Goal: Task Accomplishment & Management: Use online tool/utility

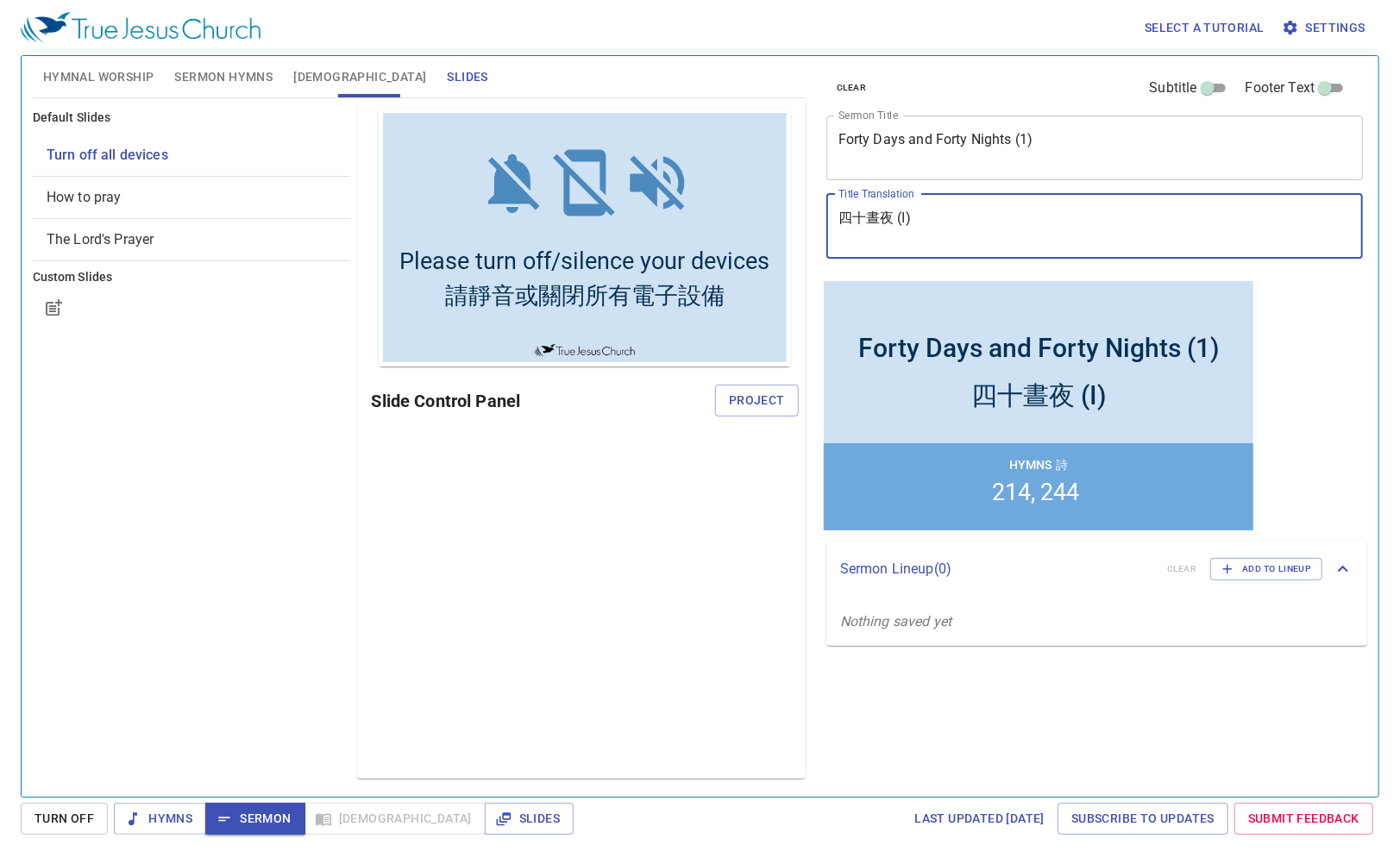
click at [0, 0] on textarea "四十晝夜 (I)" at bounding box center [0, 0] width 0 height 0
type textarea "四十晝夜 (2)"
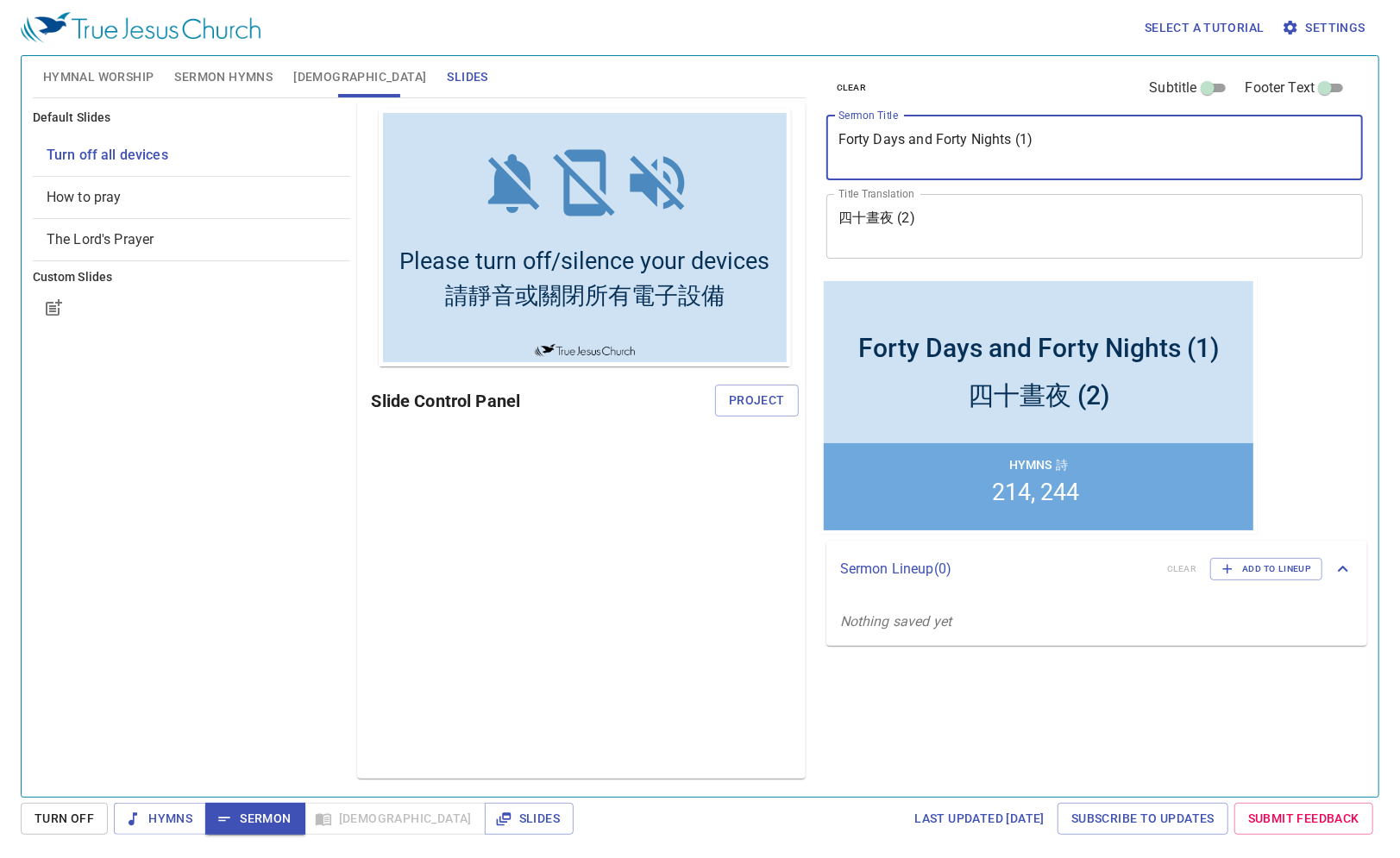
click at [236, 107] on textarea "Forty Days and Forty Nights (1)" at bounding box center [204, 74] width 61 height 66
type textarea "Forty Days and Forty Nights (2)"
click at [672, 487] on div "Preview Only Slide Control Panel Project" at bounding box center [581, 440] width 448 height 677
click at [1032, 524] on div "Hymns 詩 214 244" at bounding box center [1037, 485] width 429 height 87
click at [0, 0] on div "clear Subtitle Footer Text Sermon Title Forty Days and Forty Nights (2) x Sermo…" at bounding box center [0, 0] width 0 height 0
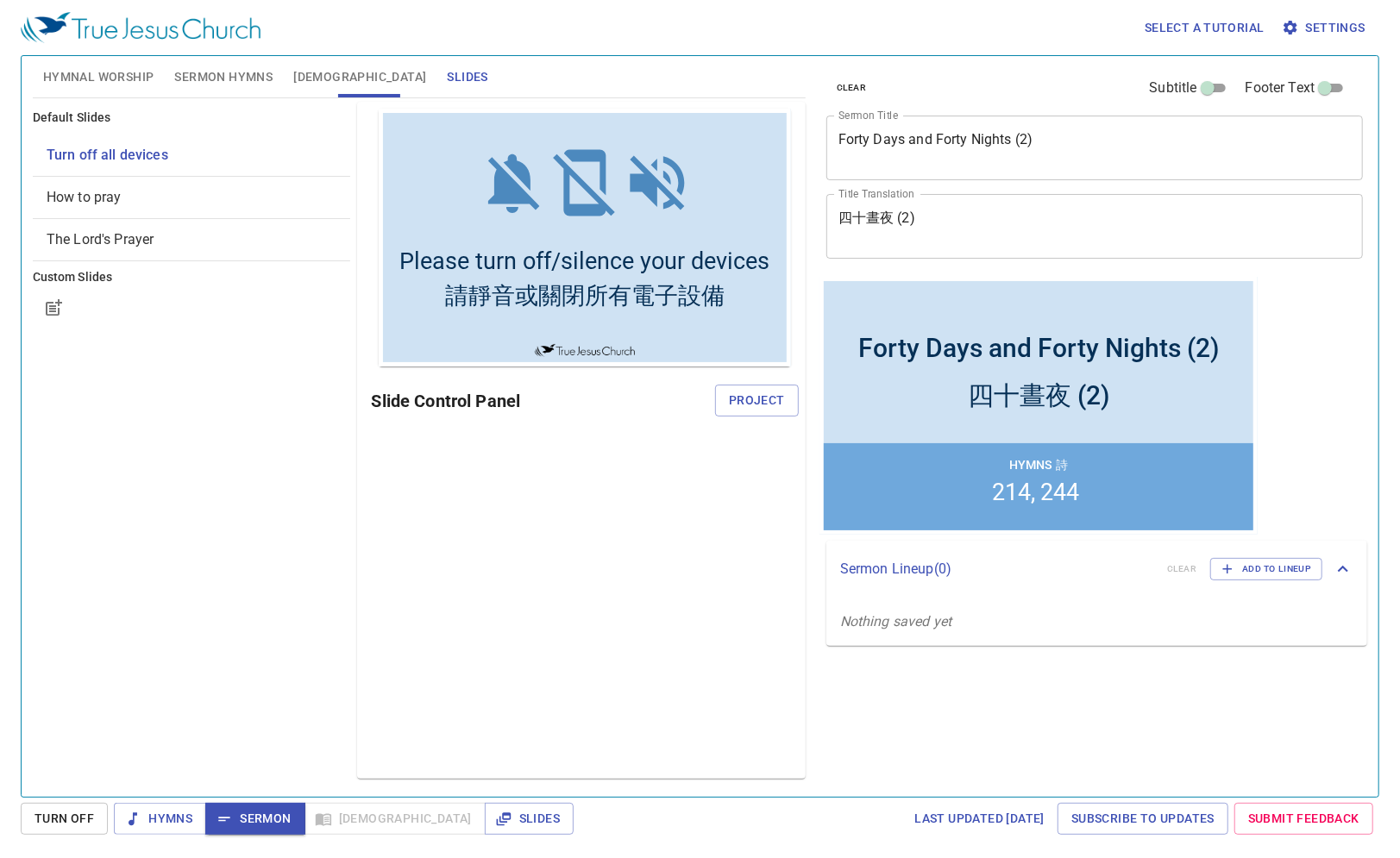
click at [1021, 484] on li "214" at bounding box center [1013, 492] width 43 height 28
click at [1016, 488] on li "214" at bounding box center [1013, 492] width 43 height 28
click at [178, 814] on span "Hymns" at bounding box center [160, 818] width 64 height 21
click at [0, 0] on span "Hymns" at bounding box center [0, 0] width 0 height 0
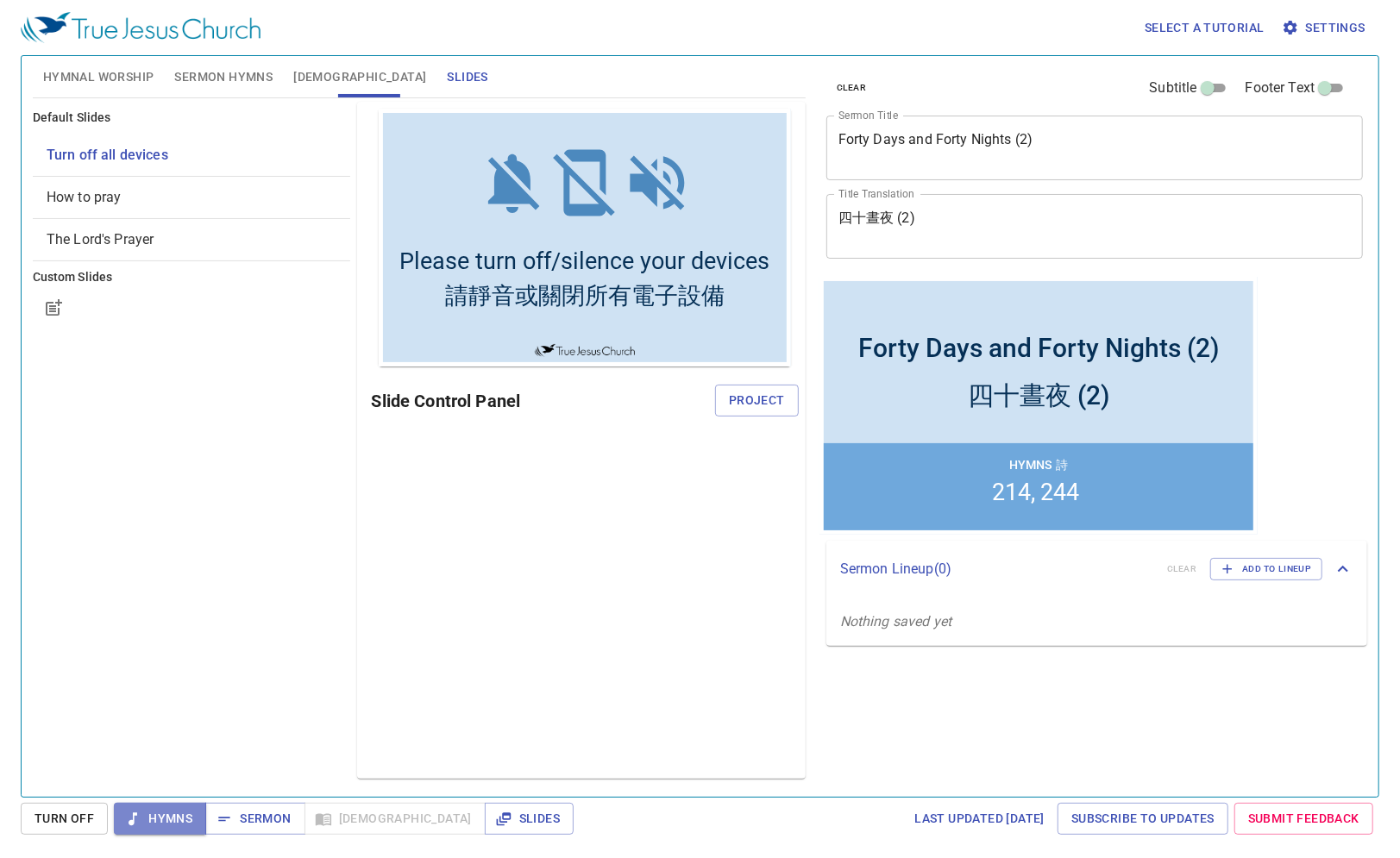
click at [0, 0] on span "Hymns" at bounding box center [0, 0] width 0 height 0
click at [1019, 483] on li "214" at bounding box center [1013, 492] width 43 height 28
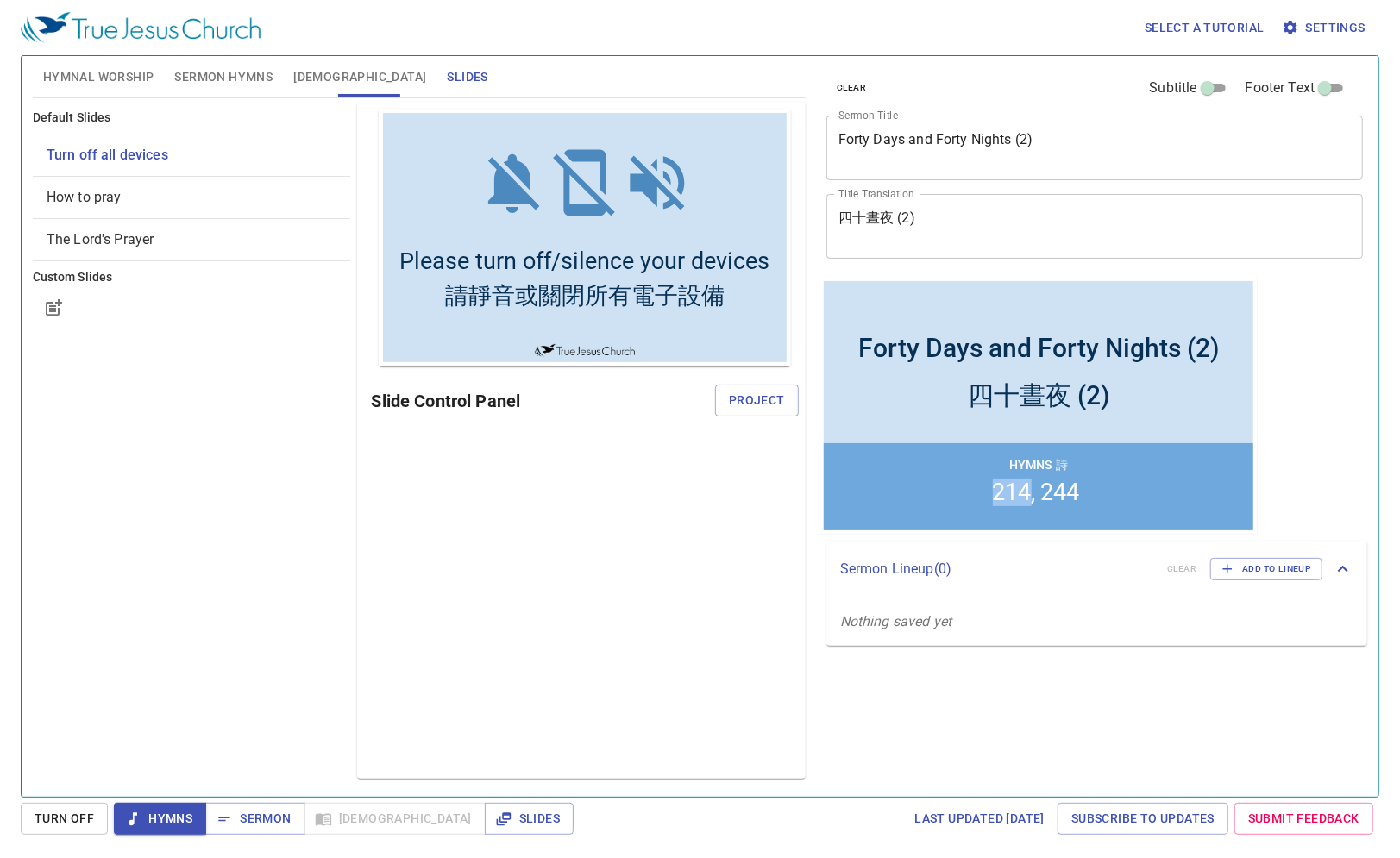
click at [1021, 482] on li "214" at bounding box center [1013, 492] width 43 height 28
click at [0, 0] on span "Hymns" at bounding box center [0, 0] width 0 height 0
click at [249, 75] on span "Sermon Hymns" at bounding box center [223, 76] width 99 height 21
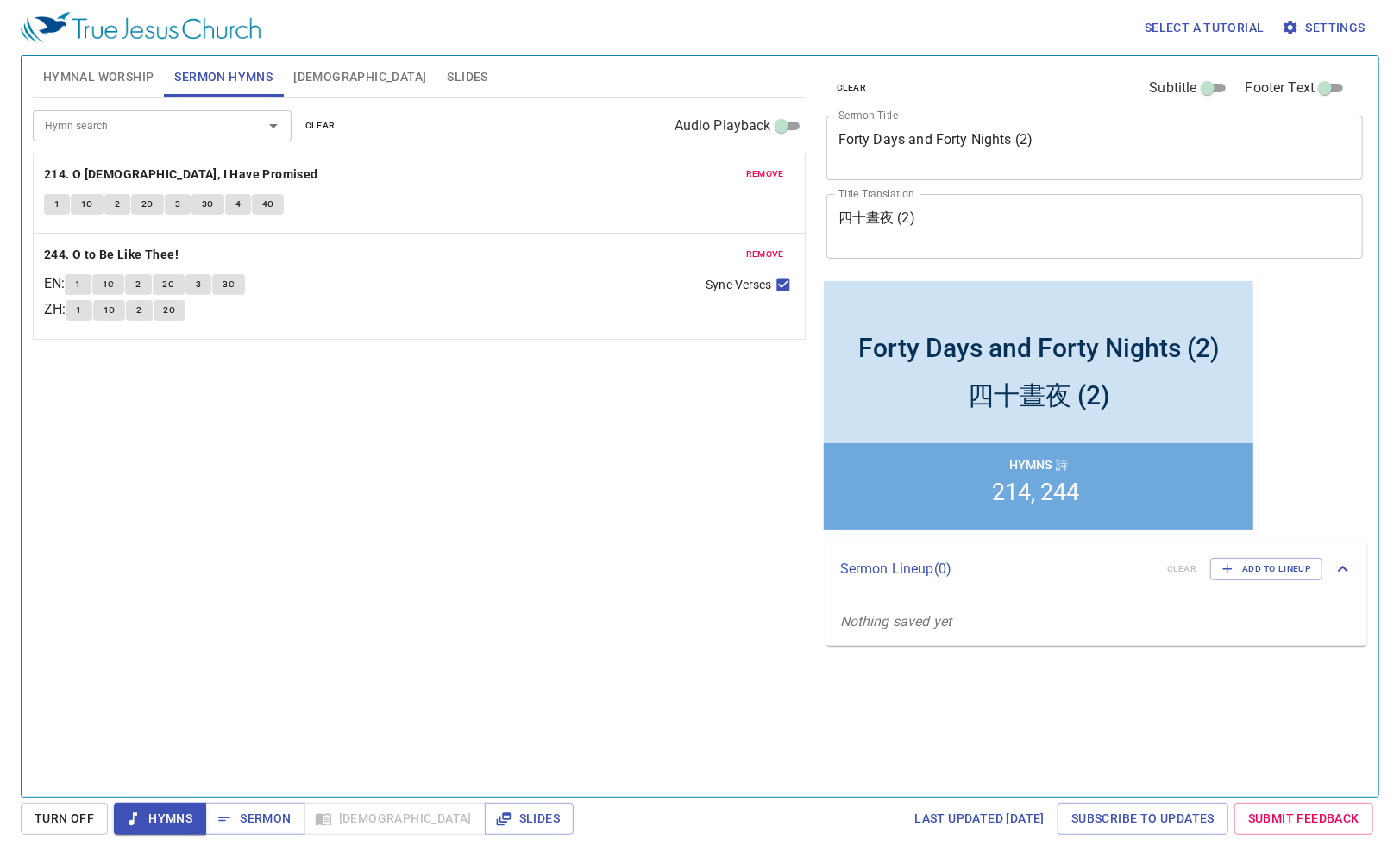
click at [185, 131] on input "Hymn search" at bounding box center [136, 125] width 197 height 20
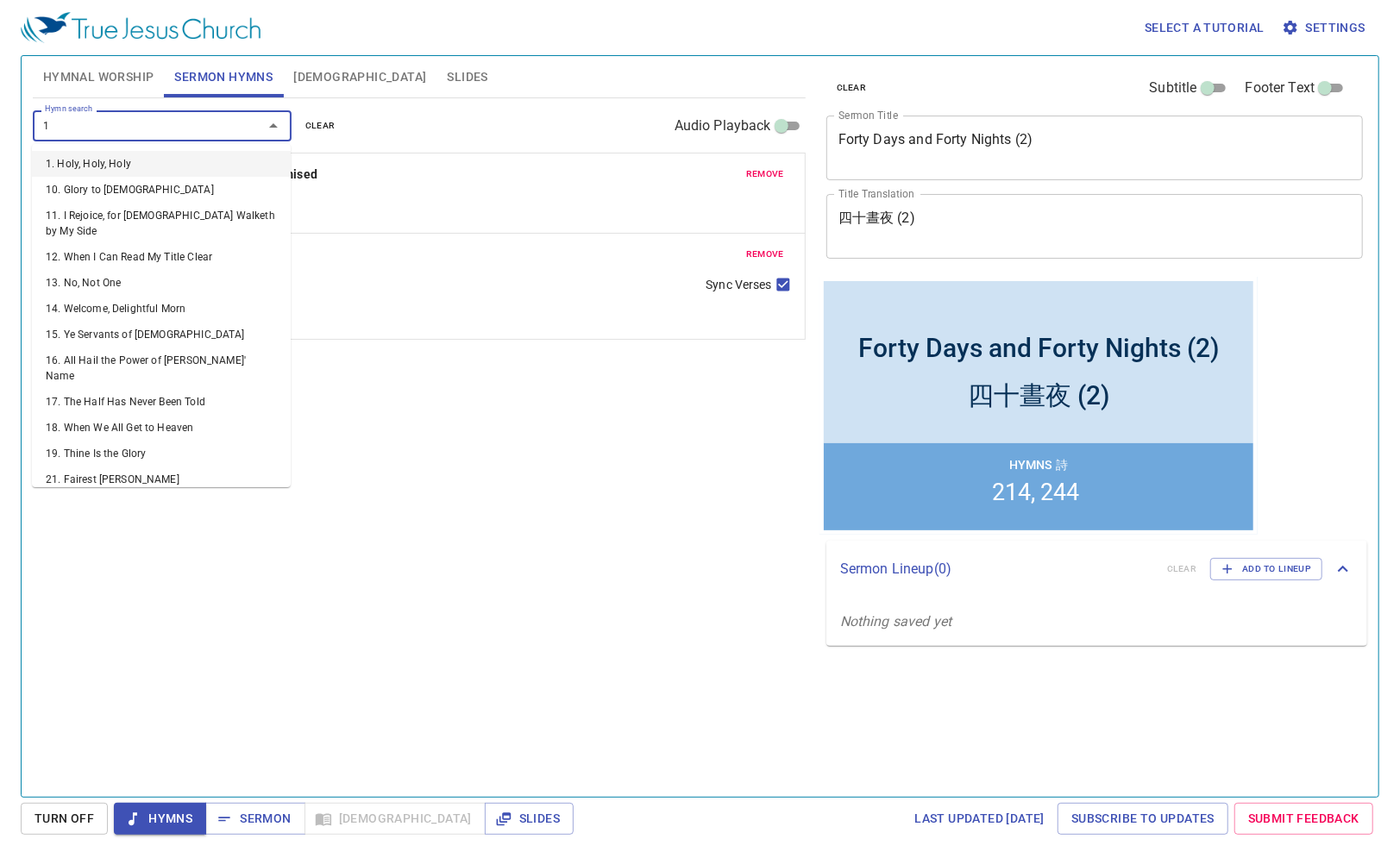
type input "15"
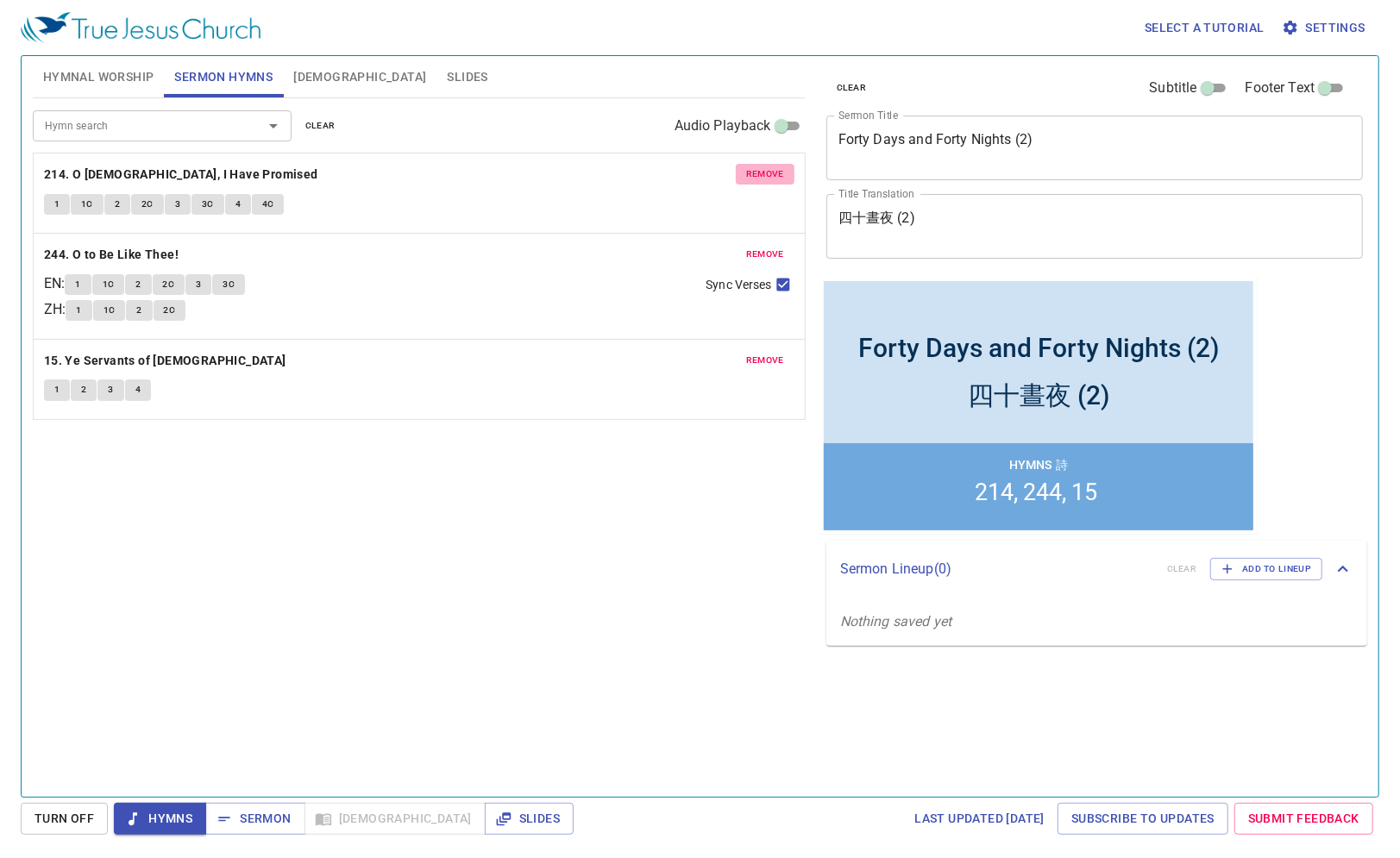
click at [763, 173] on span "remove" at bounding box center [764, 174] width 38 height 16
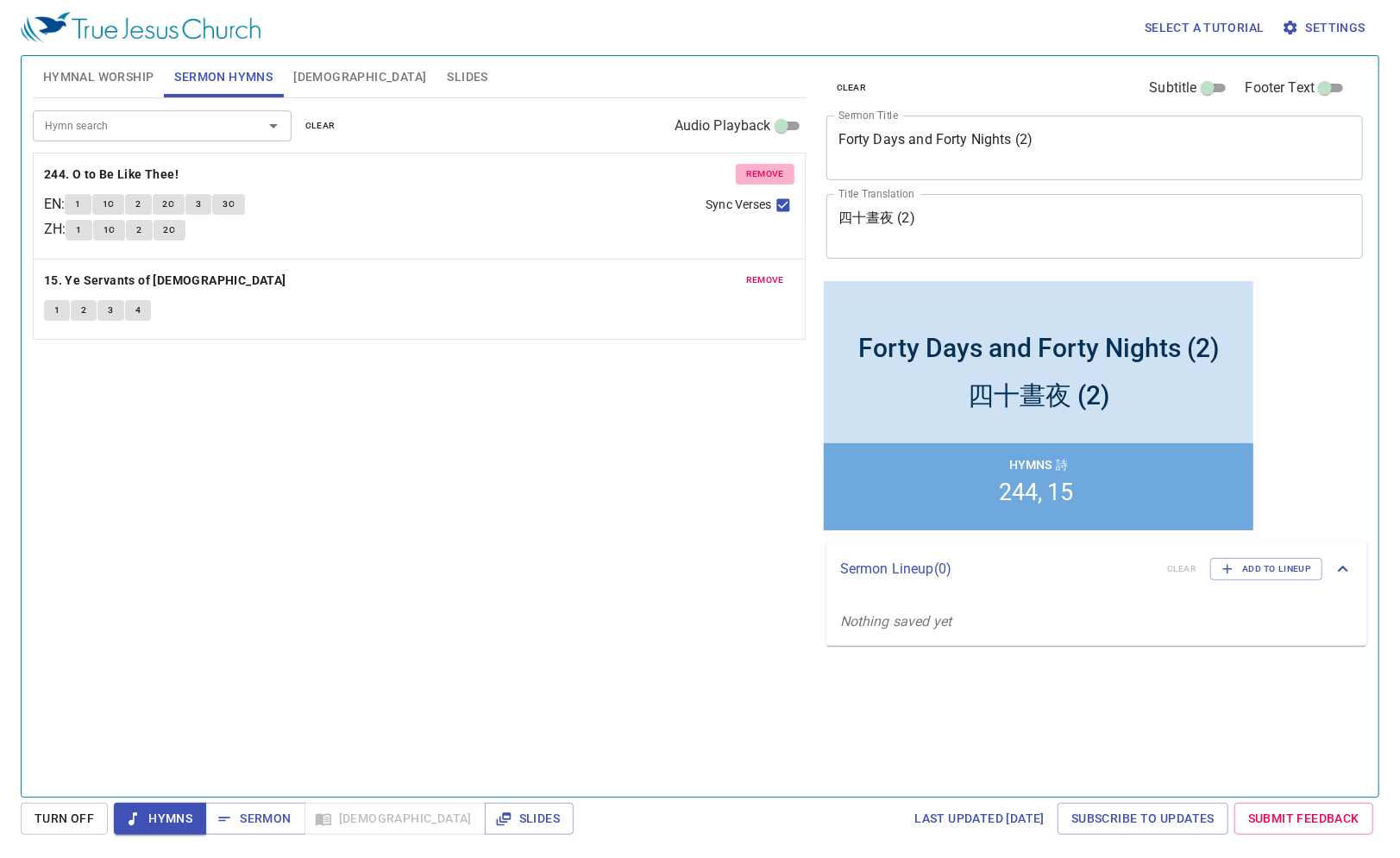
click at [768, 171] on span "remove" at bounding box center [764, 174] width 38 height 16
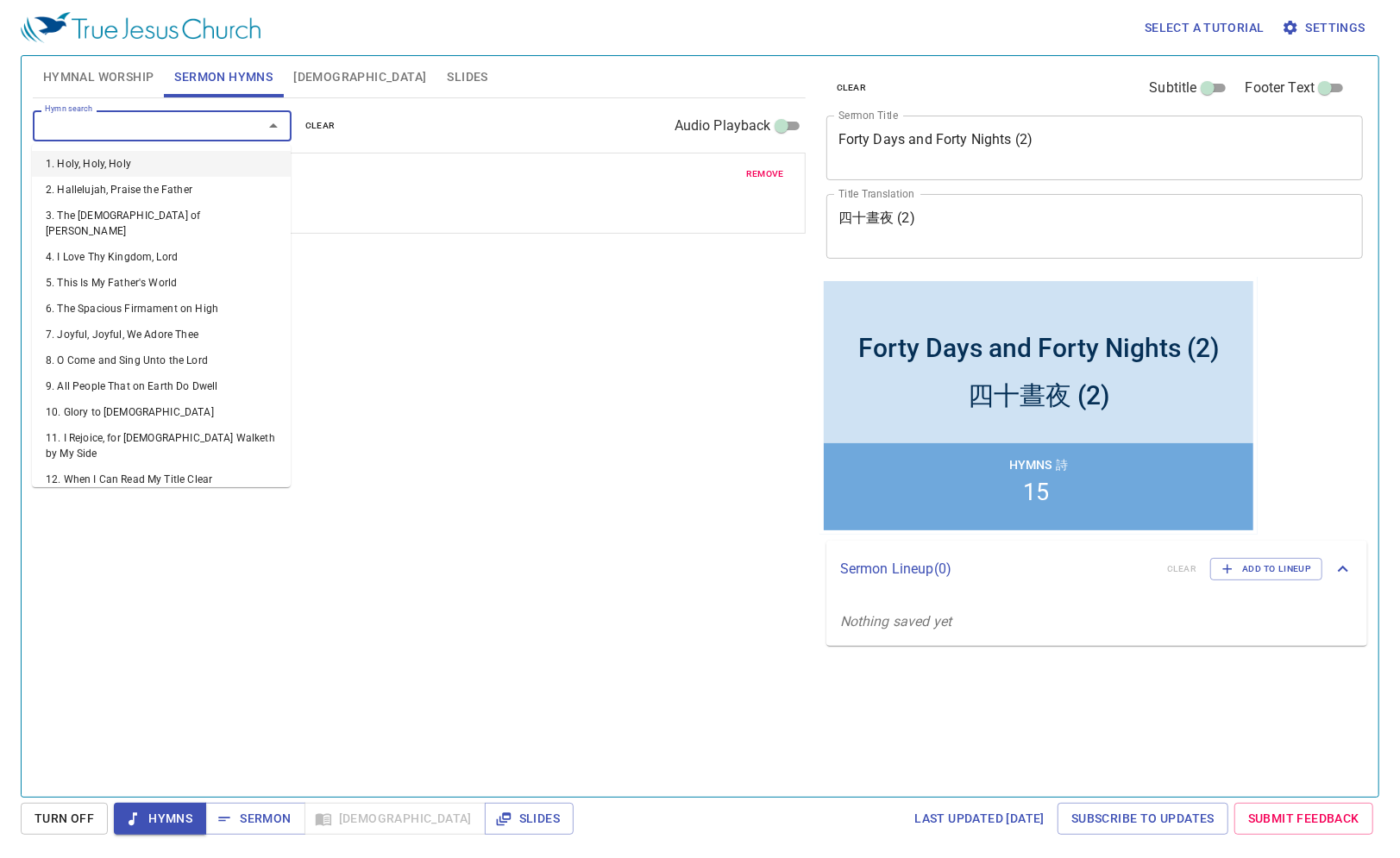
click at [151, 132] on input "Hymn search" at bounding box center [136, 125] width 197 height 20
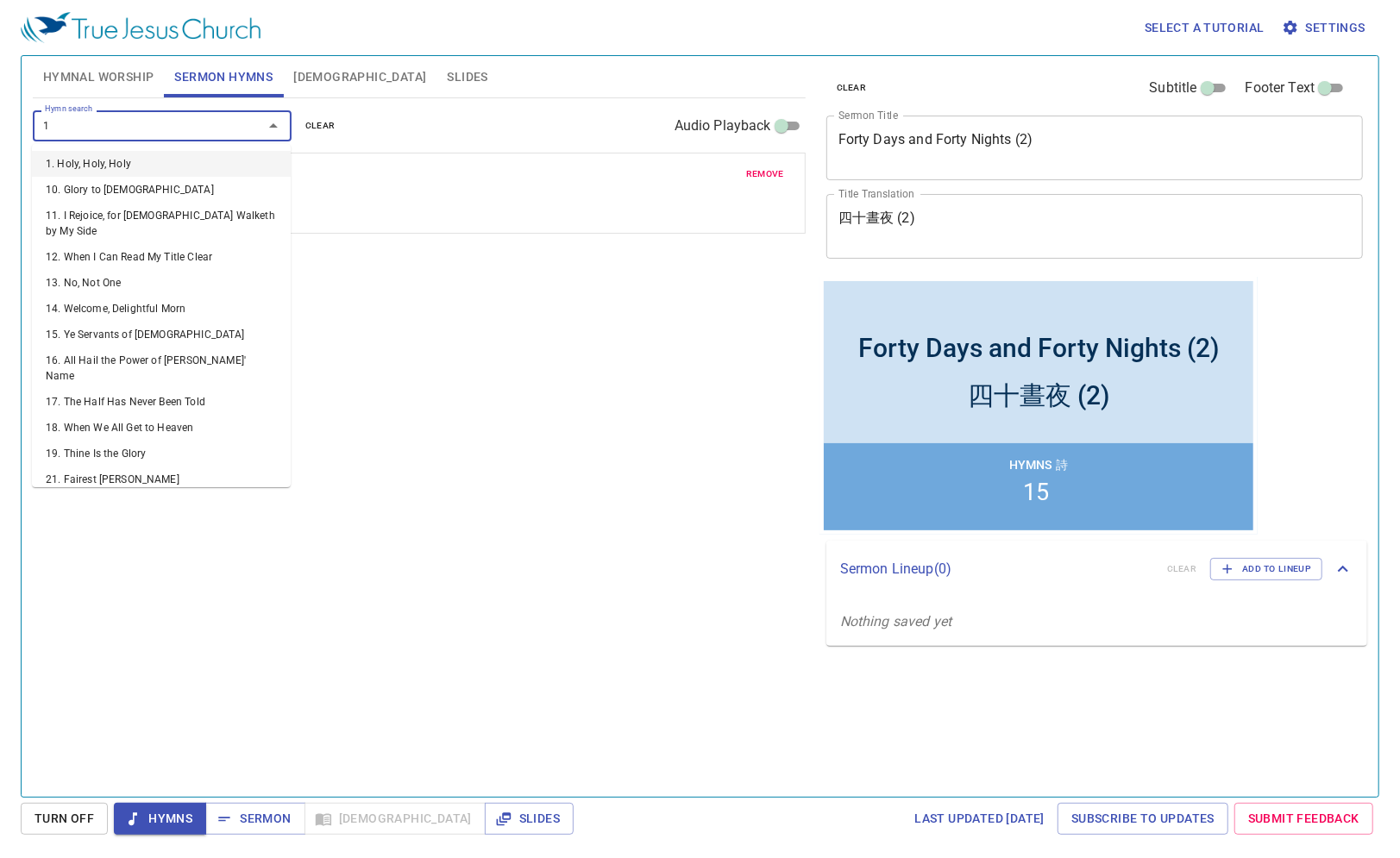
type input "18"
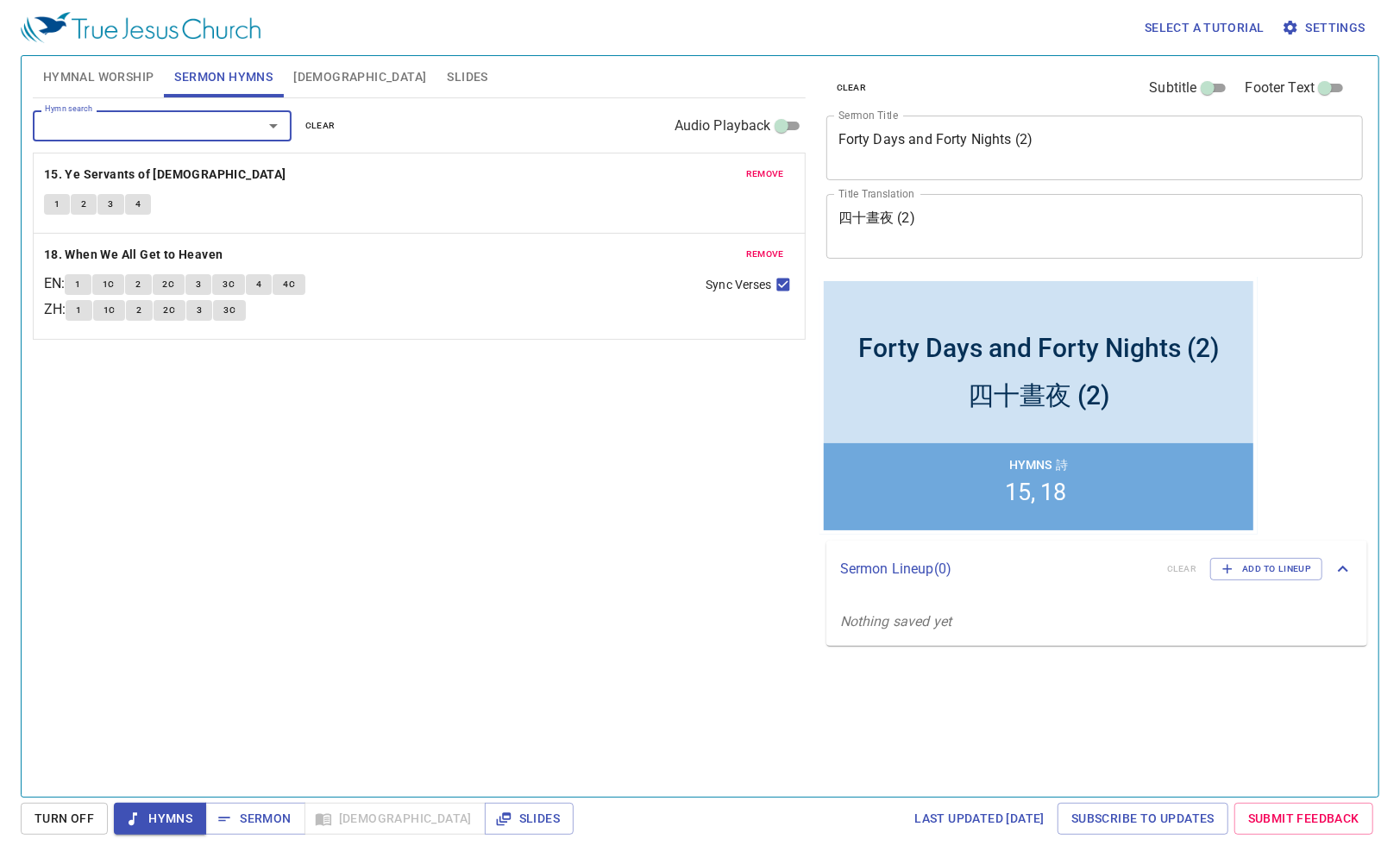
click at [481, 419] on div "Hymn search Hymn search clear Audio Playback remove 15. Ye Servants of God 1 2 …" at bounding box center [419, 440] width 773 height 684
click at [447, 76] on span "Slides" at bounding box center [467, 76] width 41 height 21
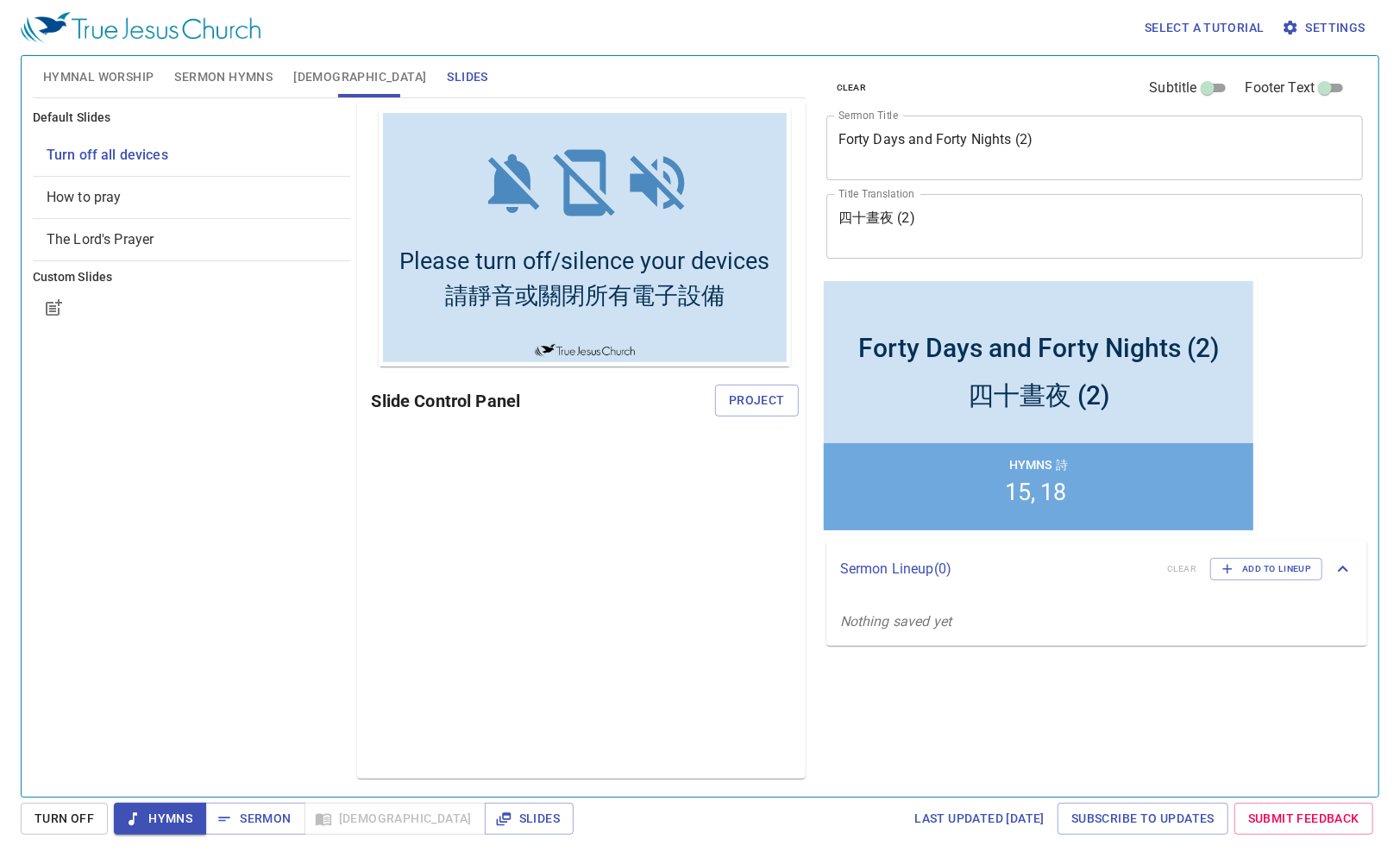
click at [0, 0] on div "Turn Off Hymns Sermon Bible Slides Last updated 7/2/2025 Subscribe to Updates S…" at bounding box center [0, 0] width 0 height 0
click at [0, 0] on span "Turn Off" at bounding box center [0, 0] width 0 height 0
click at [111, 78] on span "Hymnal Worship" at bounding box center [99, 76] width 111 height 21
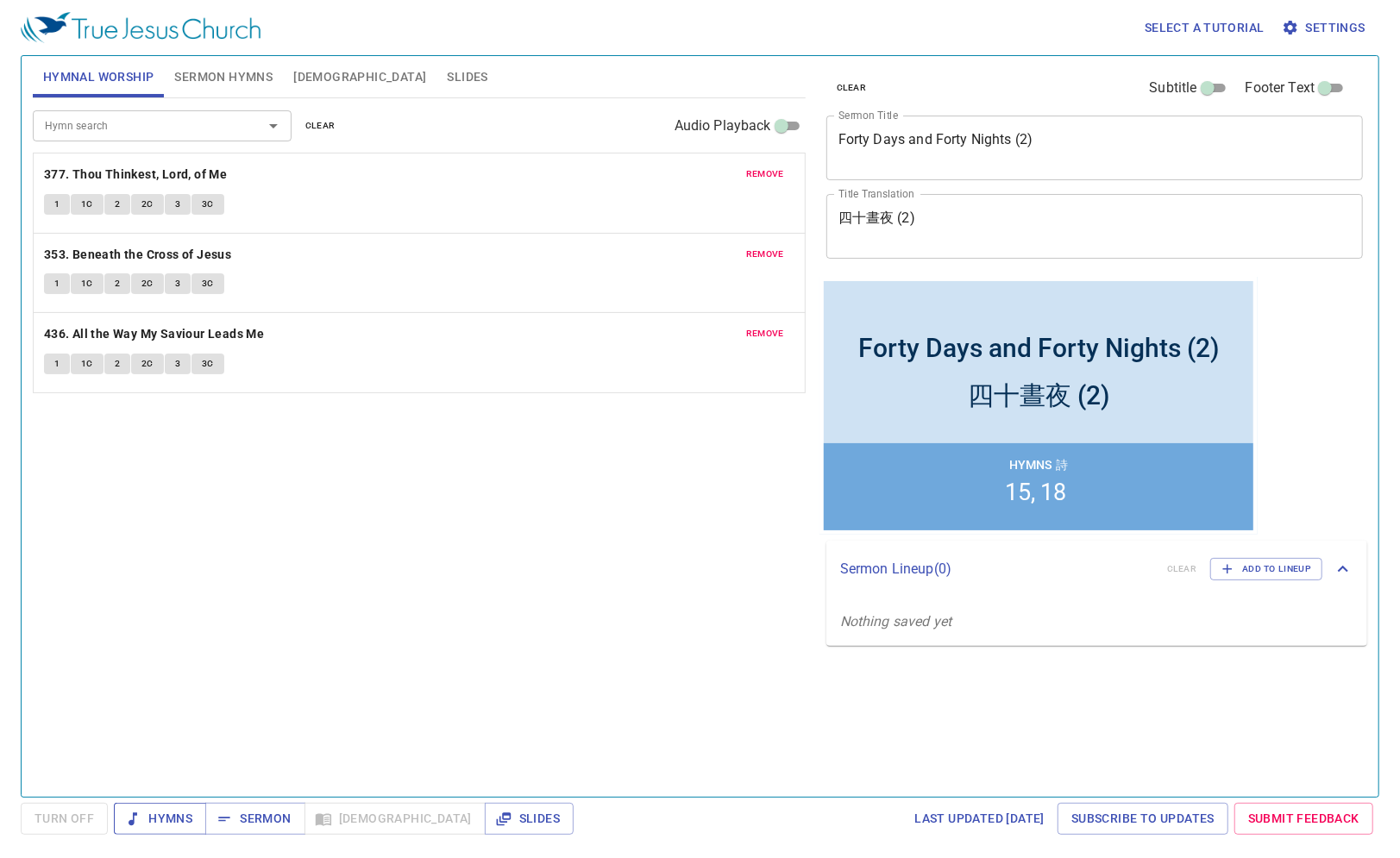
click at [0, 0] on span "Hymns" at bounding box center [0, 0] width 0 height 0
click at [480, 273] on div "1 1C 2 2C 3 3C" at bounding box center [419, 285] width 751 height 25
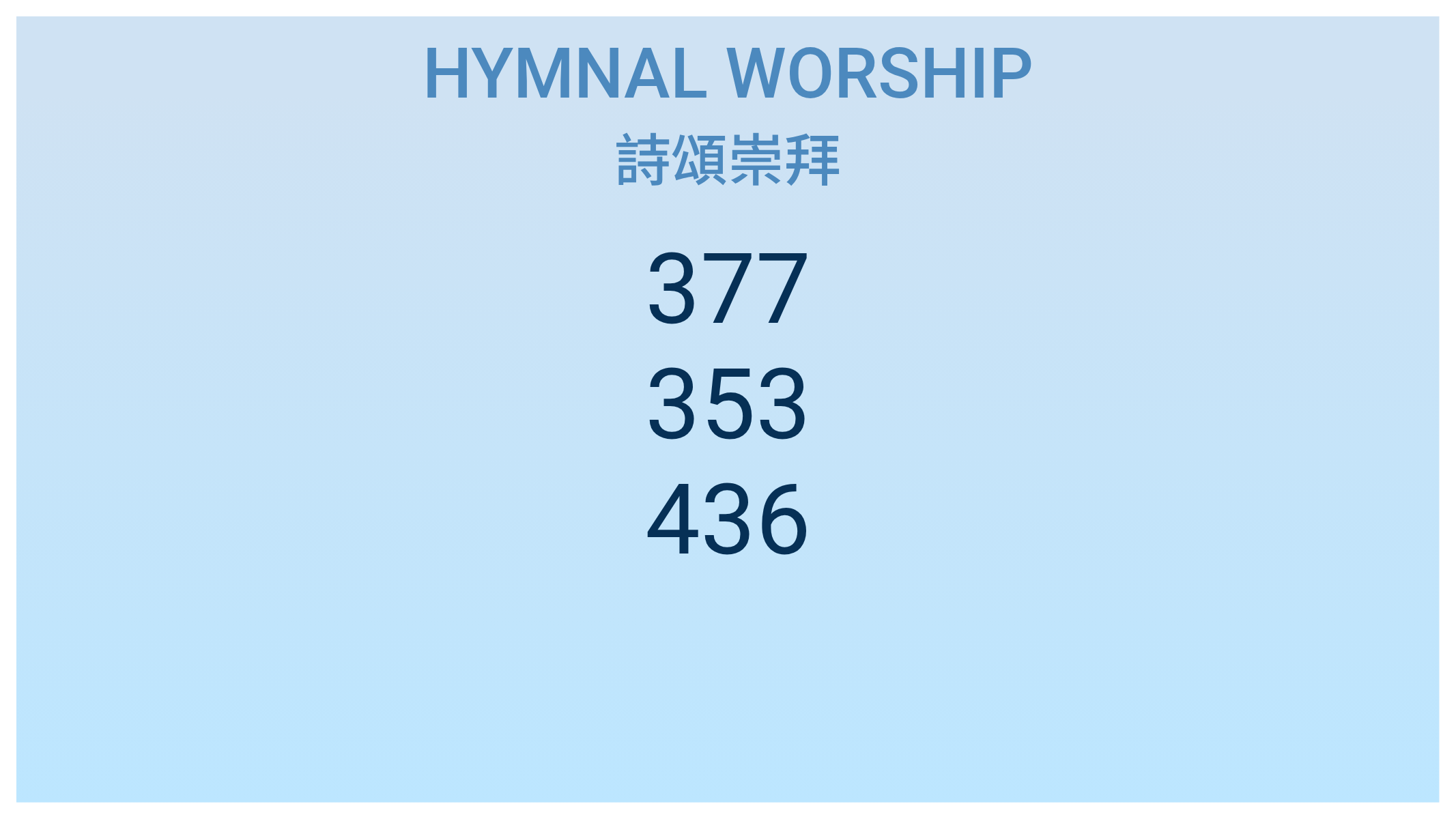
click at [1104, 82] on div "Hymnal Worship" at bounding box center [728, 74] width 1390 height 82
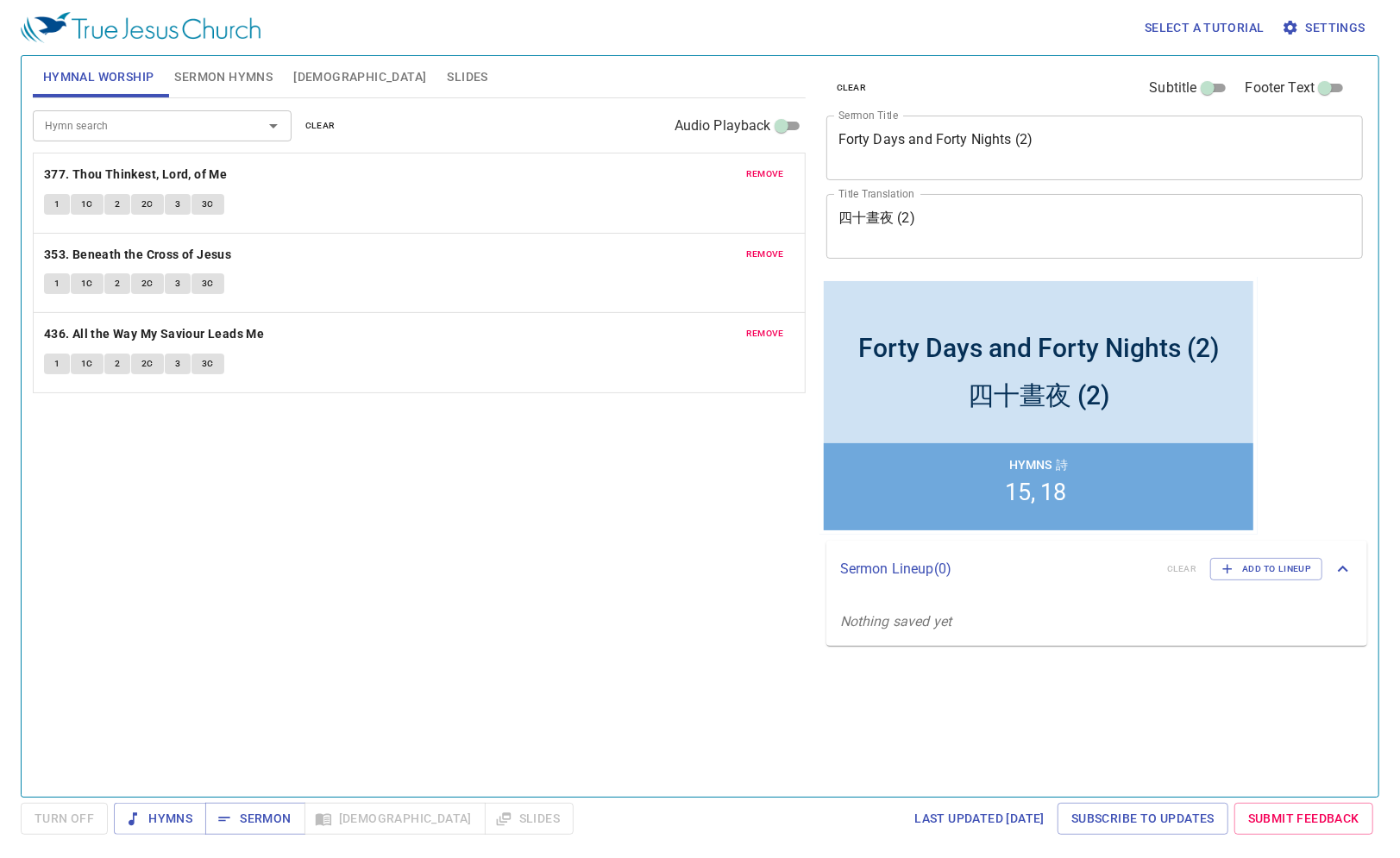
click at [320, 129] on span "clear" at bounding box center [321, 125] width 30 height 16
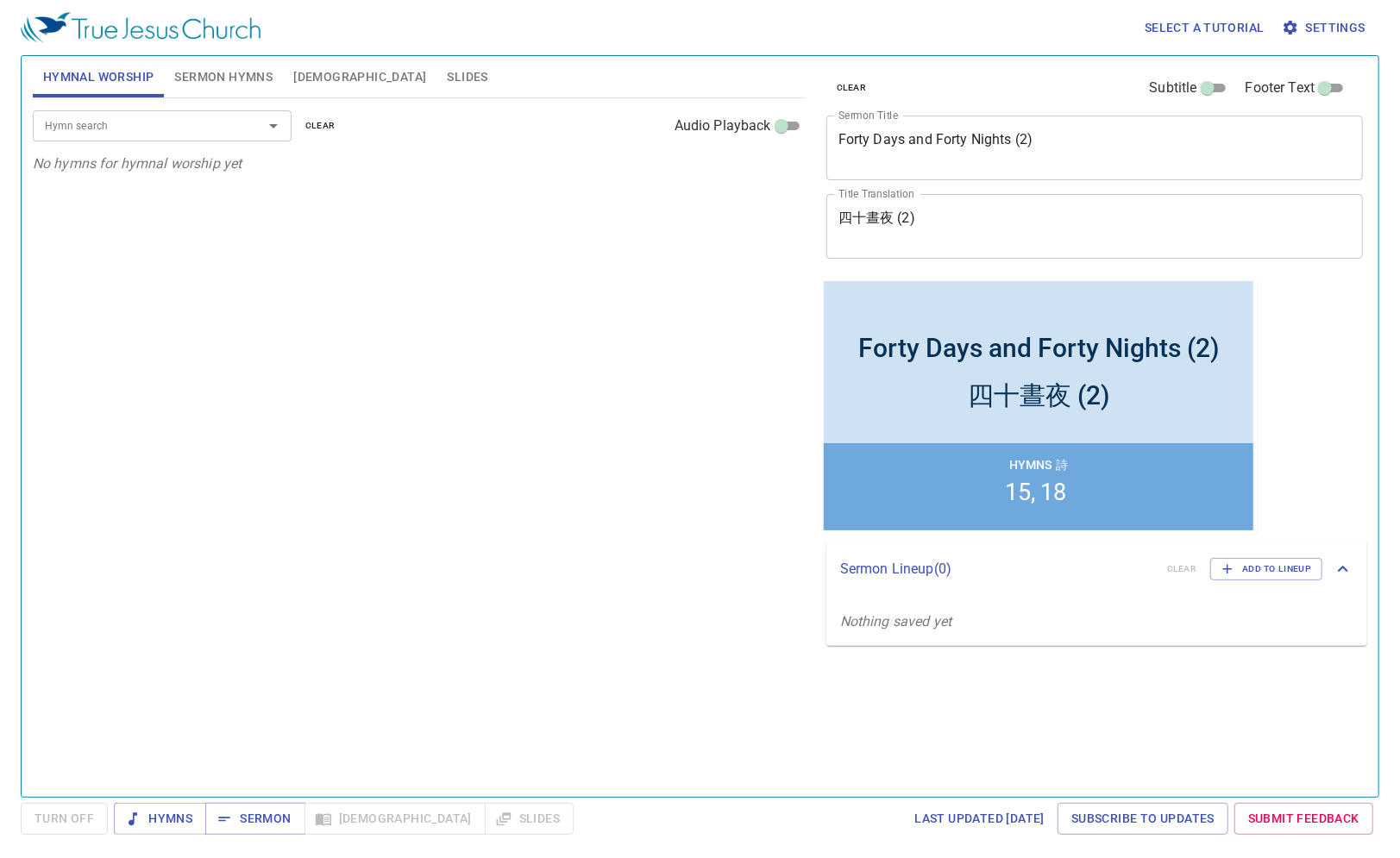
click at [161, 119] on input "Hymn search" at bounding box center [136, 125] width 197 height 20
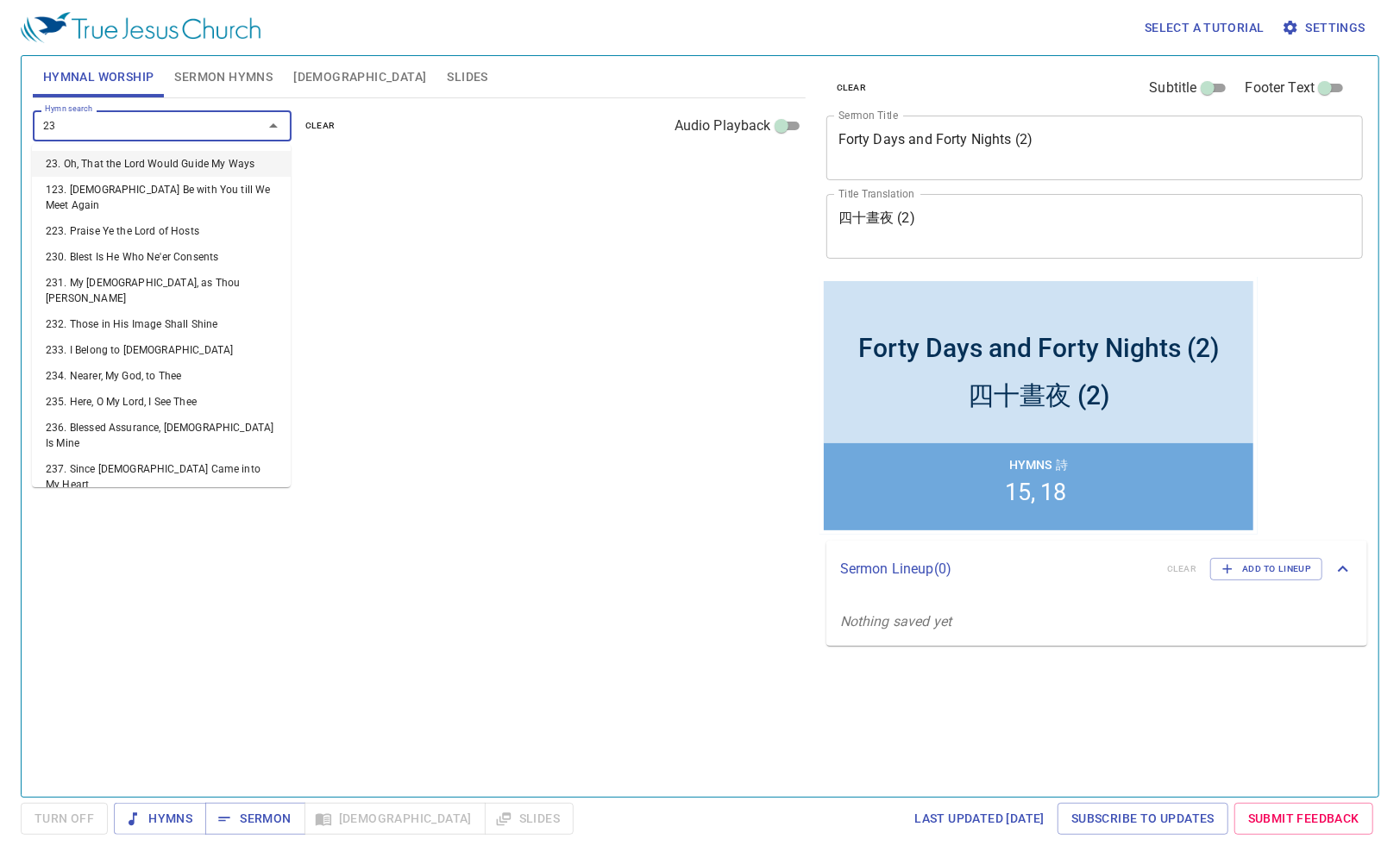
type input "239"
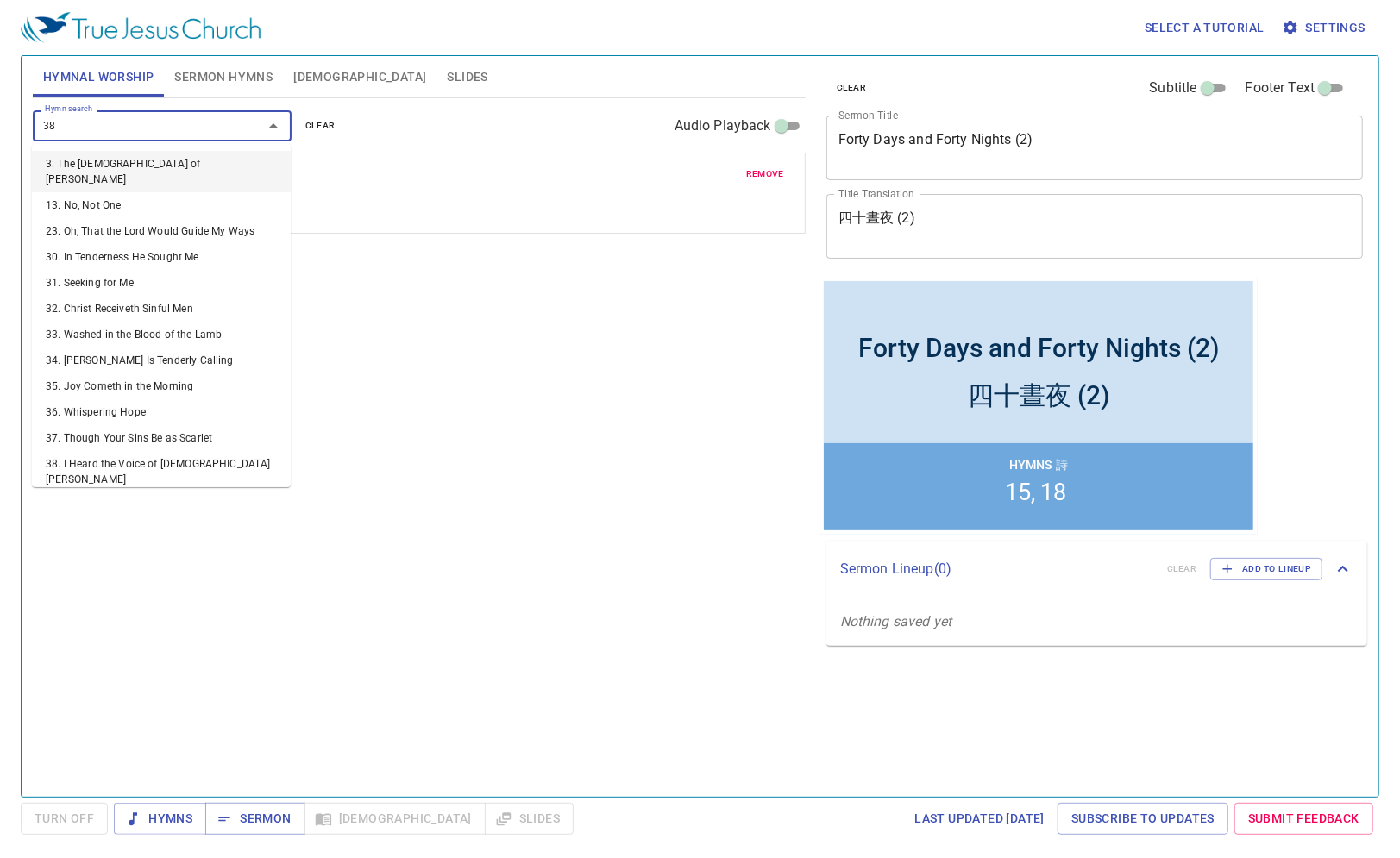
type input "382"
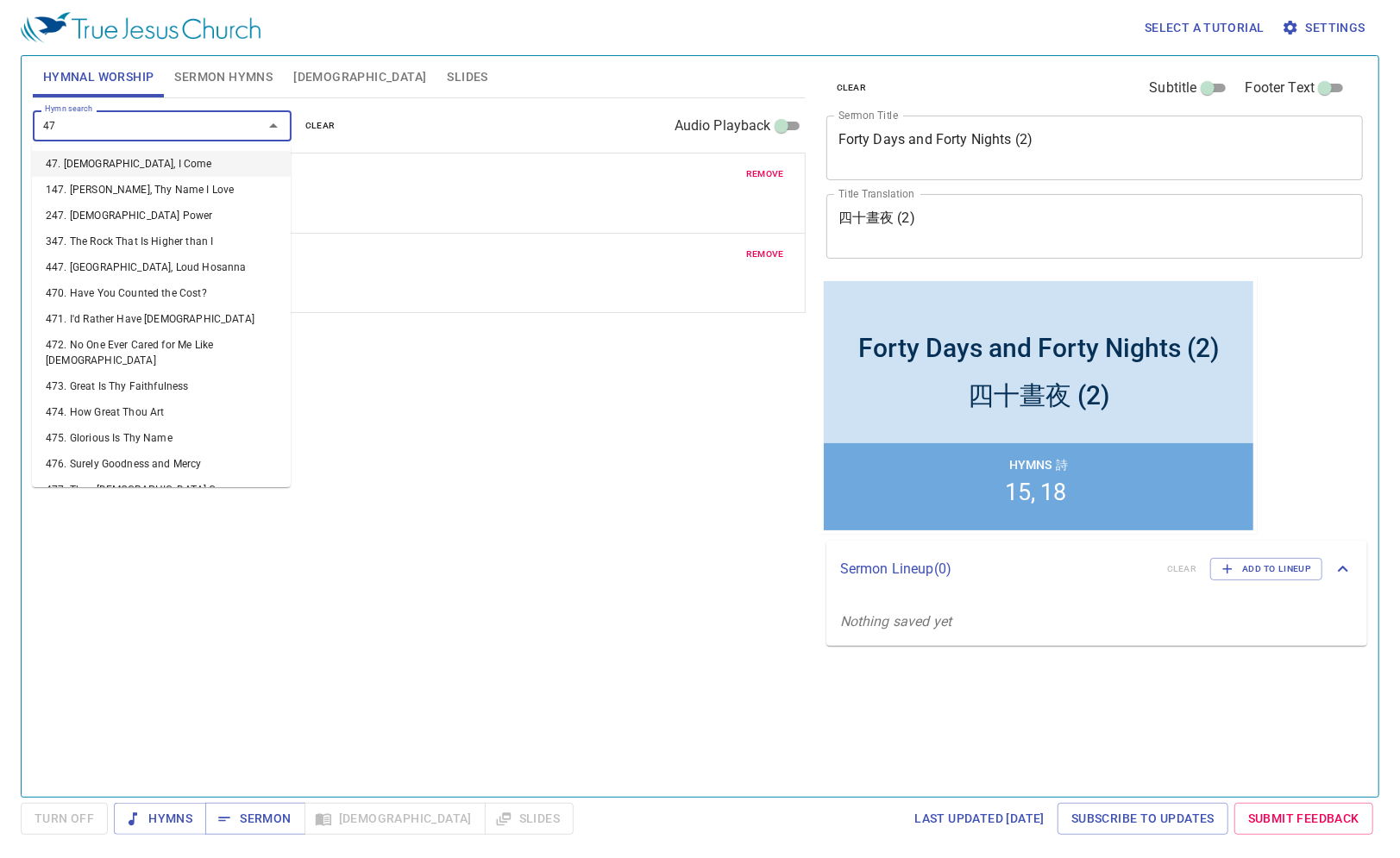
type input "474"
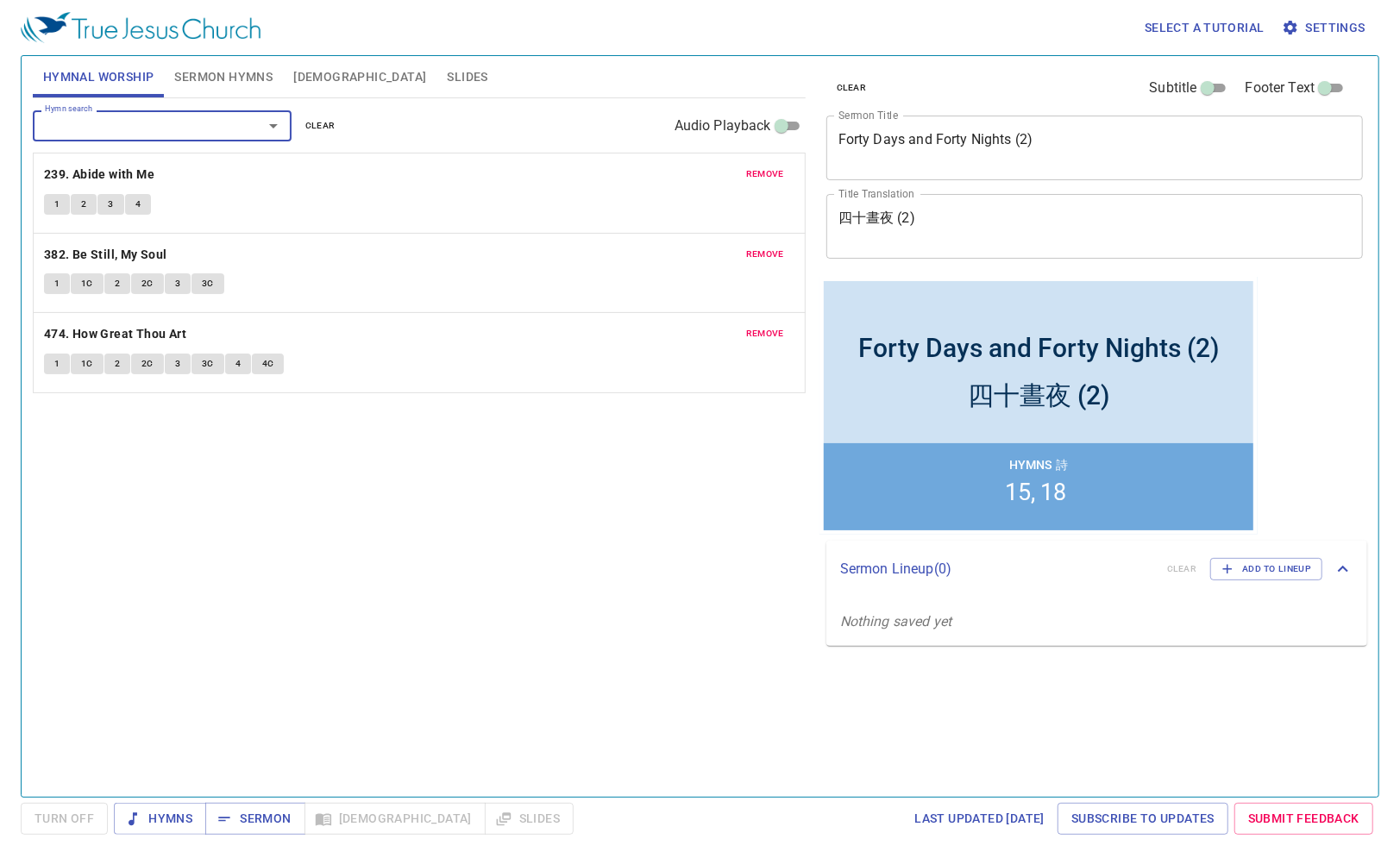
click at [447, 74] on span "Slides" at bounding box center [467, 76] width 41 height 21
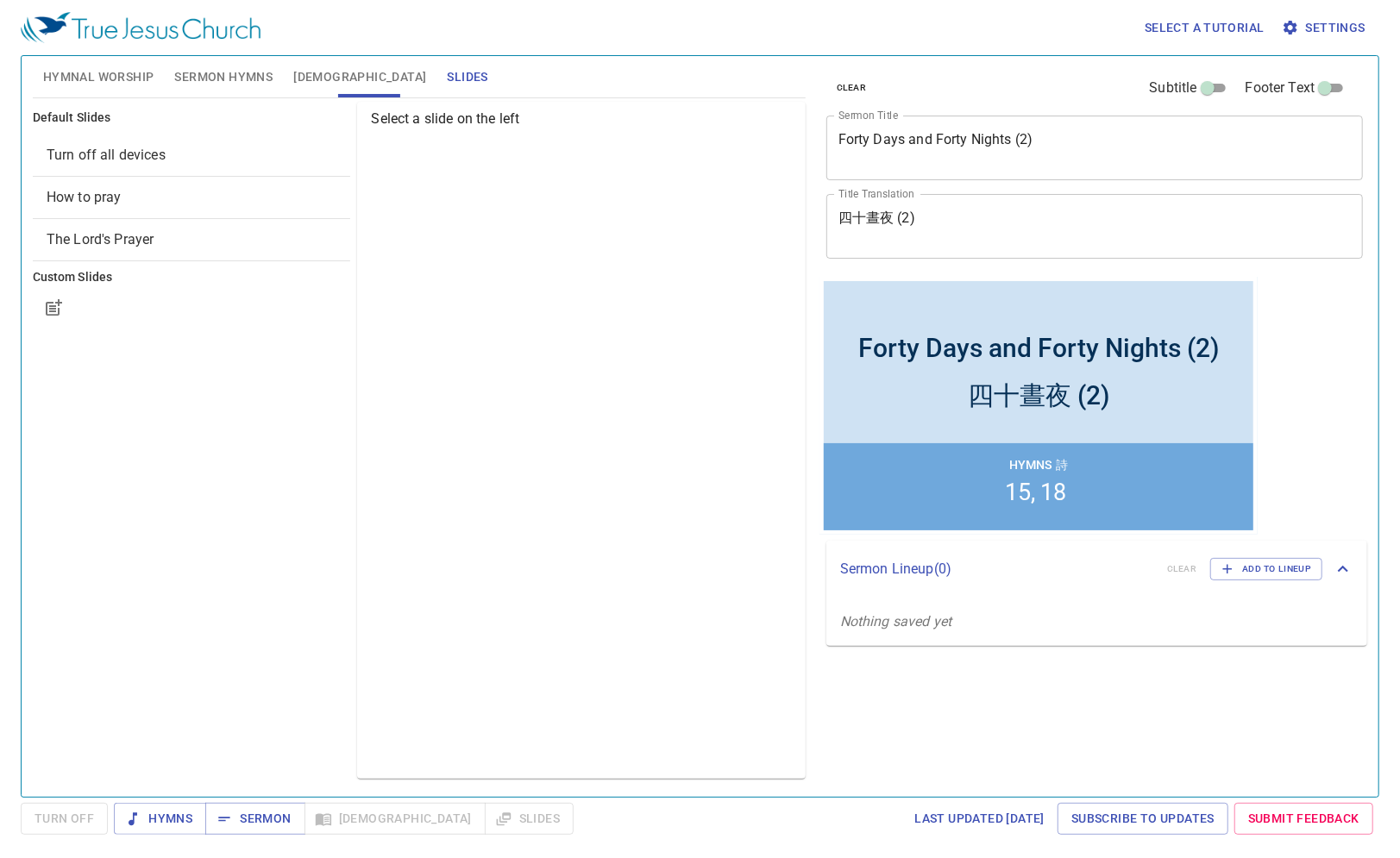
click at [124, 77] on span "Hymnal Worship" at bounding box center [99, 76] width 111 height 21
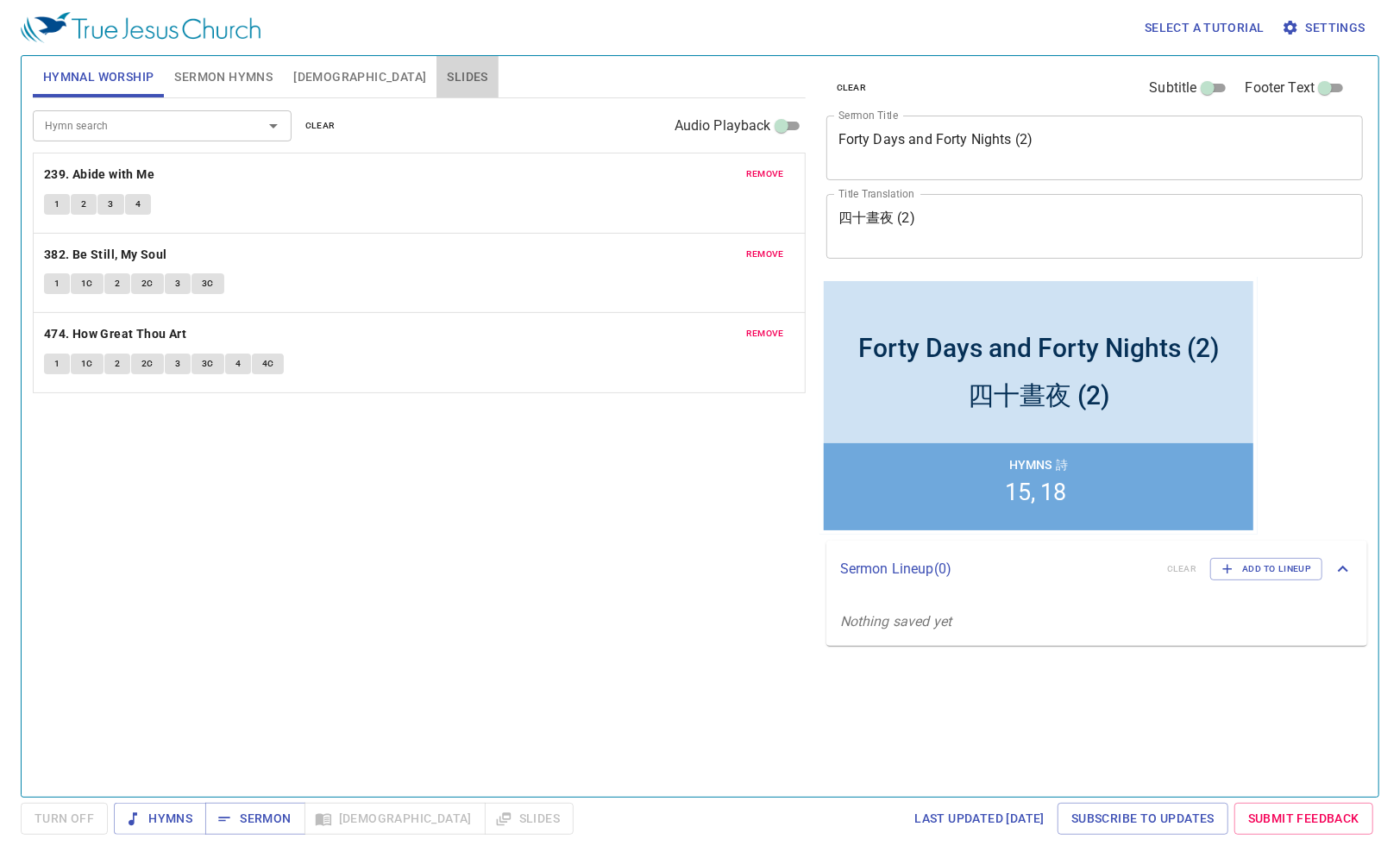
click at [447, 77] on span "Slides" at bounding box center [467, 76] width 41 height 21
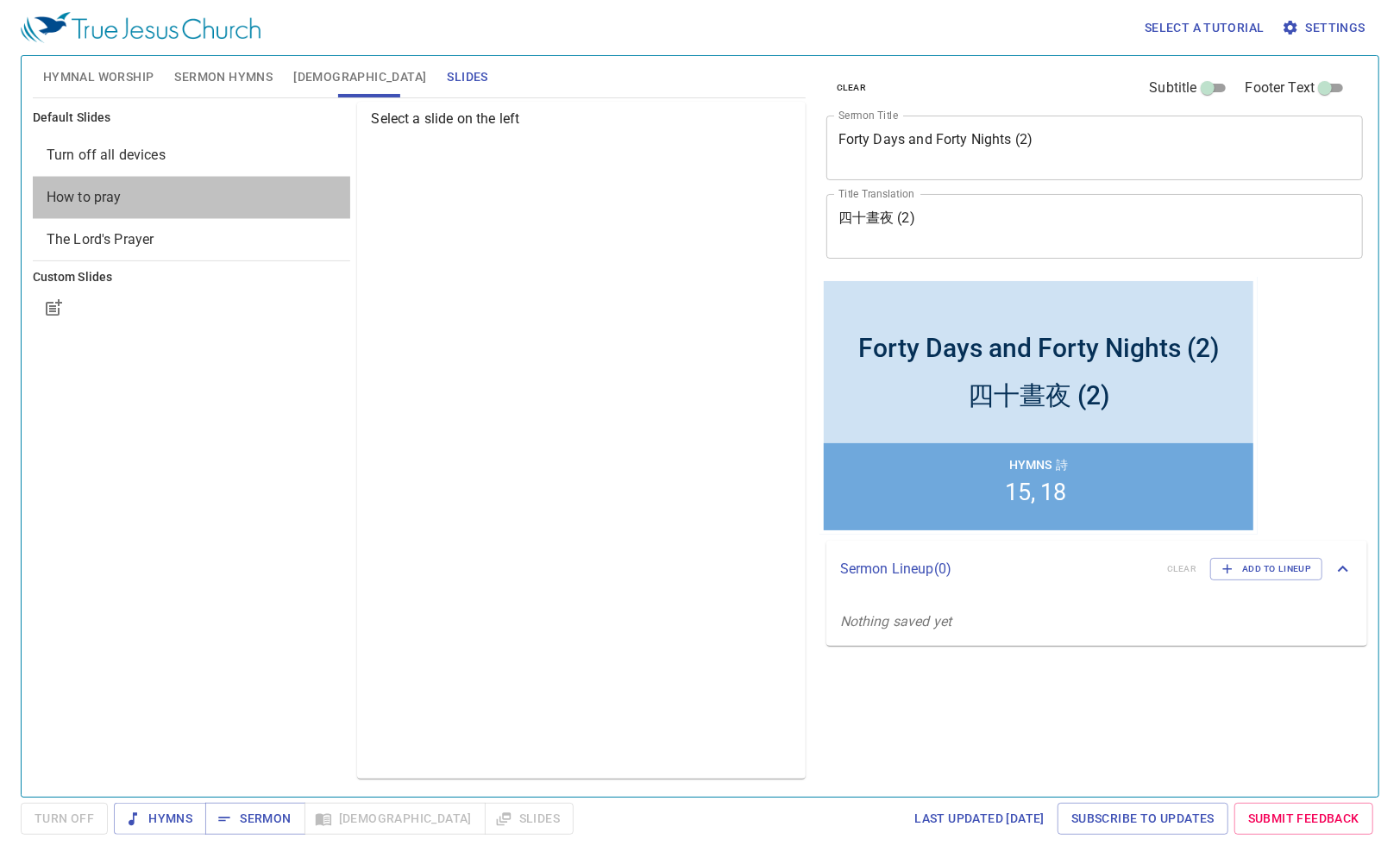
click at [133, 203] on span "How to pray" at bounding box center [192, 197] width 291 height 20
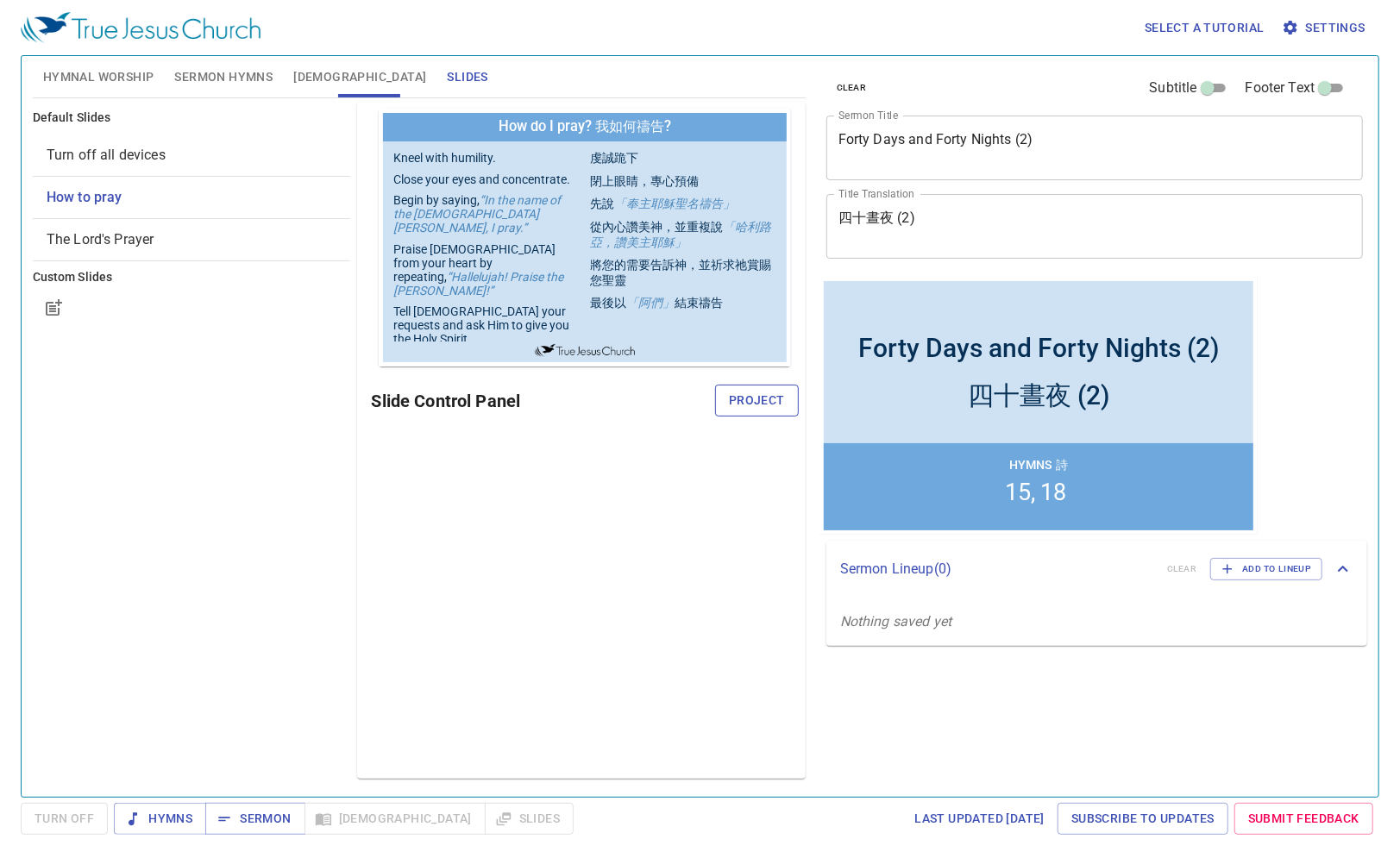
click at [787, 404] on button "Project" at bounding box center [756, 400] width 84 height 32
click at [101, 81] on span "Hymnal Worship" at bounding box center [99, 76] width 111 height 21
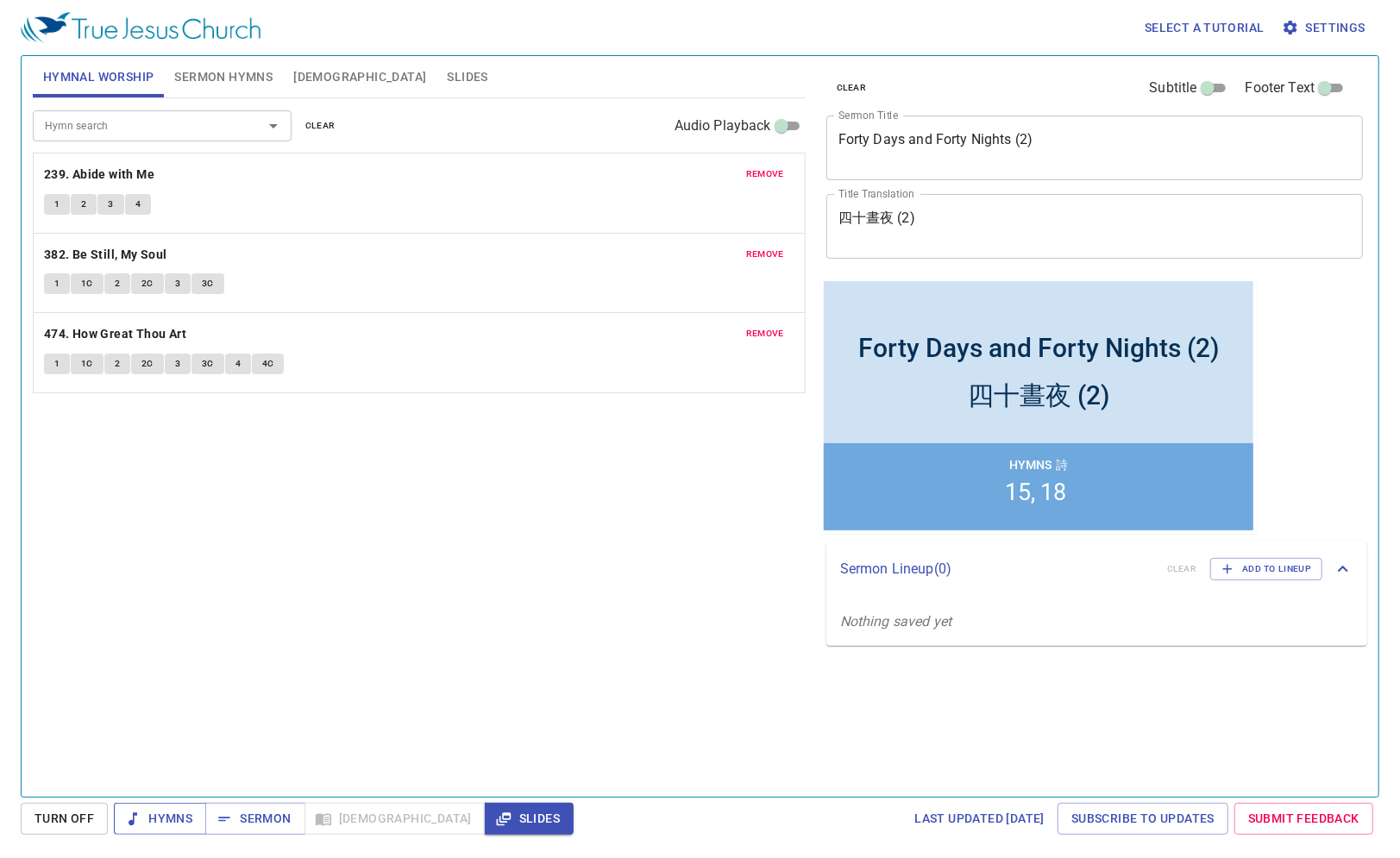
click at [161, 809] on span "Hymns" at bounding box center [160, 818] width 64 height 21
click at [128, 168] on b "239. Abide with Me" at bounding box center [99, 174] width 111 height 21
click at [108, 174] on b "239. Abide with Me" at bounding box center [99, 174] width 111 height 21
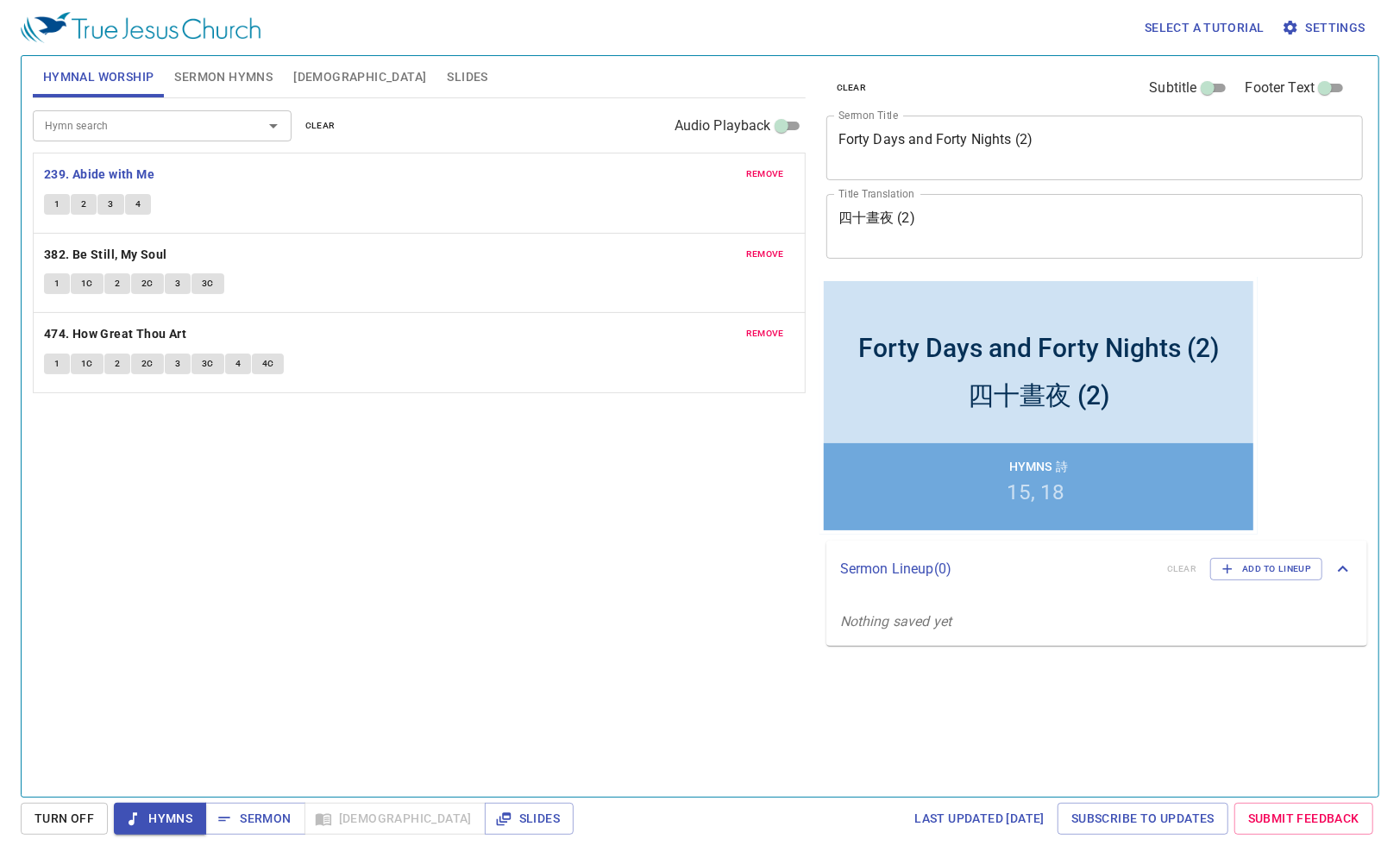
click at [56, 202] on span "1" at bounding box center [57, 204] width 6 height 16
click at [112, 199] on span "3" at bounding box center [111, 204] width 6 height 16
click at [140, 210] on button "4" at bounding box center [138, 204] width 26 height 20
click at [59, 279] on button "1" at bounding box center [57, 284] width 26 height 20
click at [86, 273] on button "1C" at bounding box center [88, 284] width 33 height 20
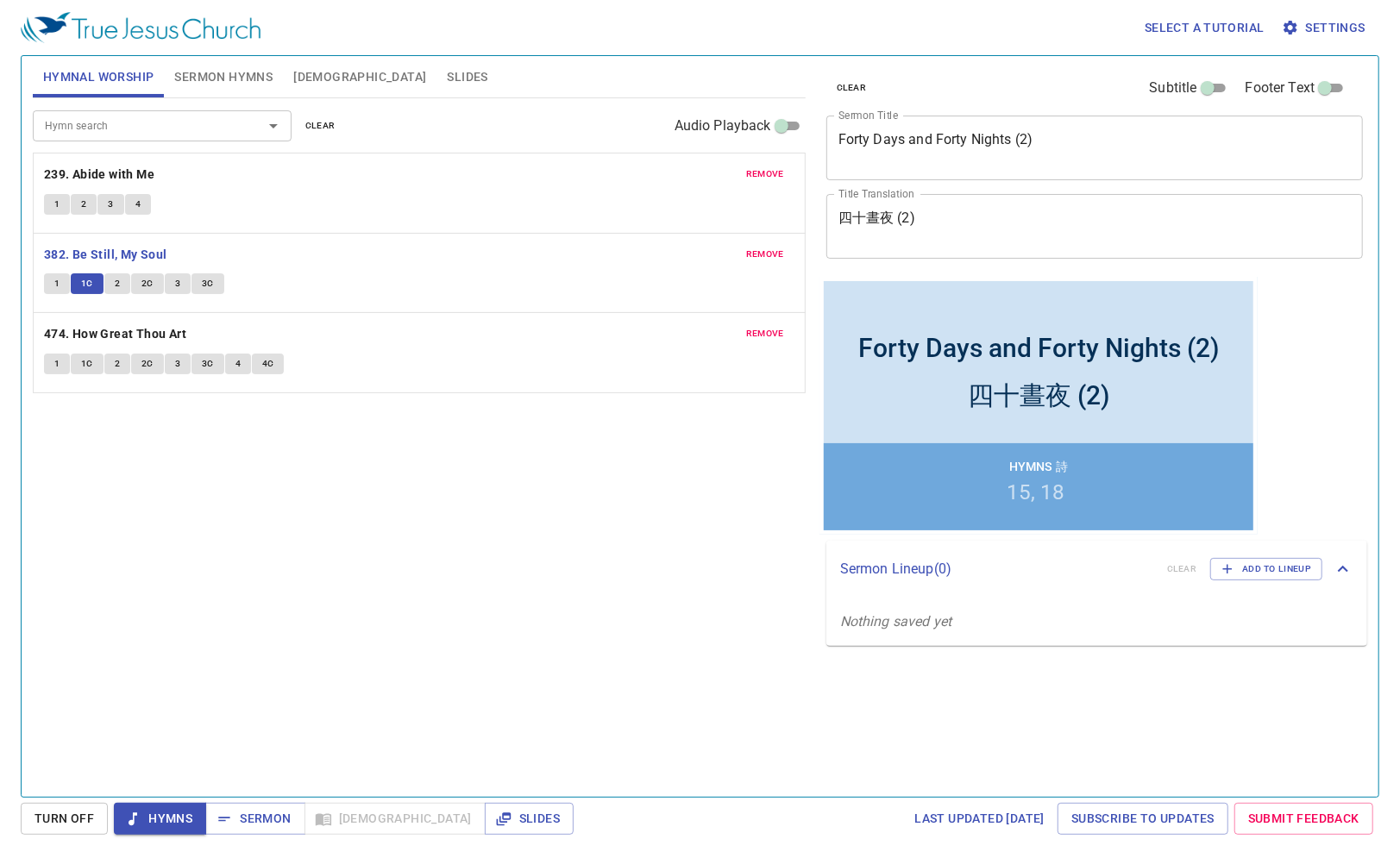
click at [115, 273] on button "2" at bounding box center [117, 284] width 26 height 20
click at [145, 284] on span "2C" at bounding box center [147, 284] width 12 height 16
click at [175, 276] on span "3" at bounding box center [178, 284] width 6 height 16
click at [209, 279] on span "3C" at bounding box center [207, 284] width 12 height 16
click at [52, 357] on button "1" at bounding box center [57, 364] width 26 height 20
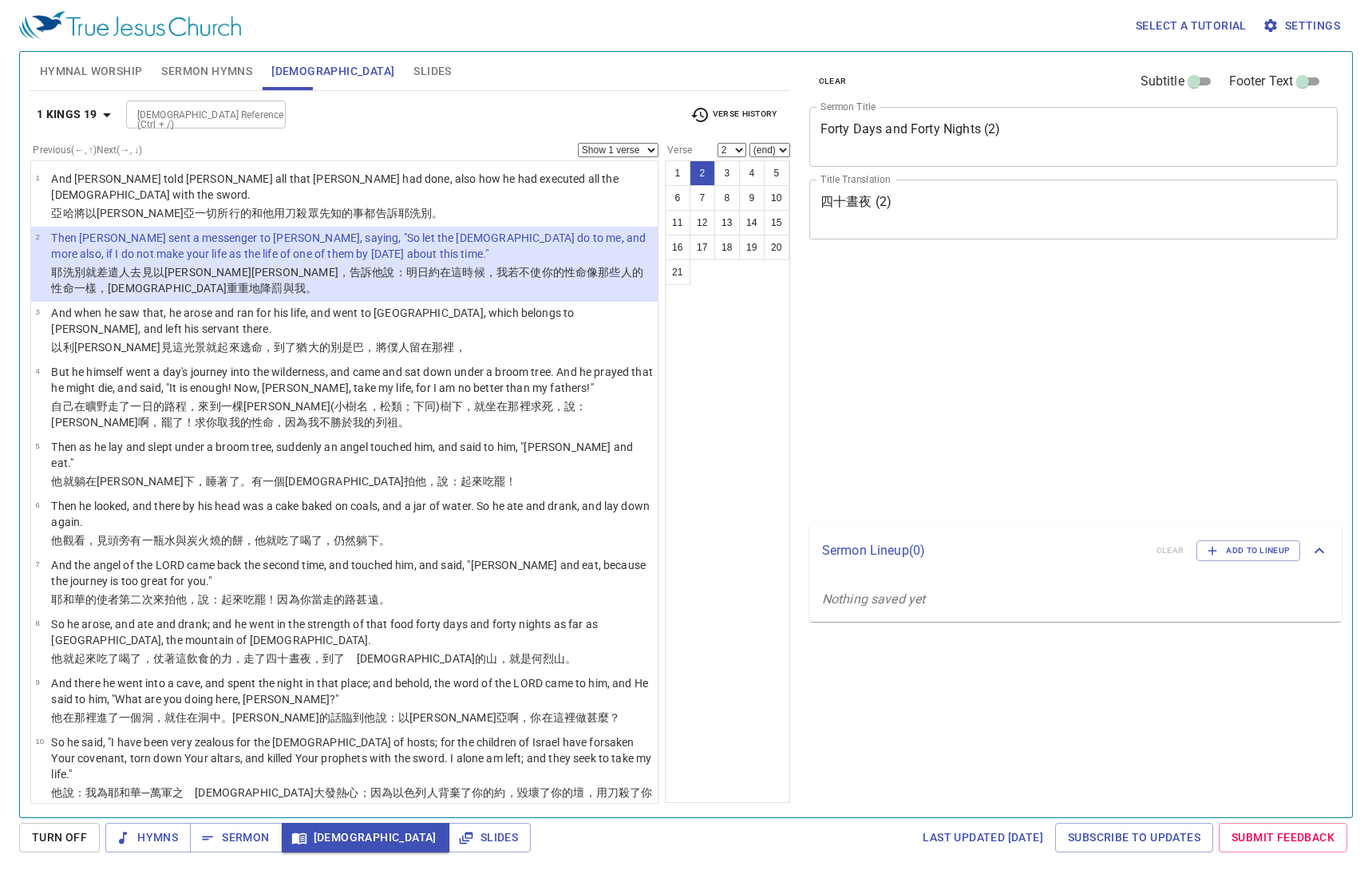
select select "2"
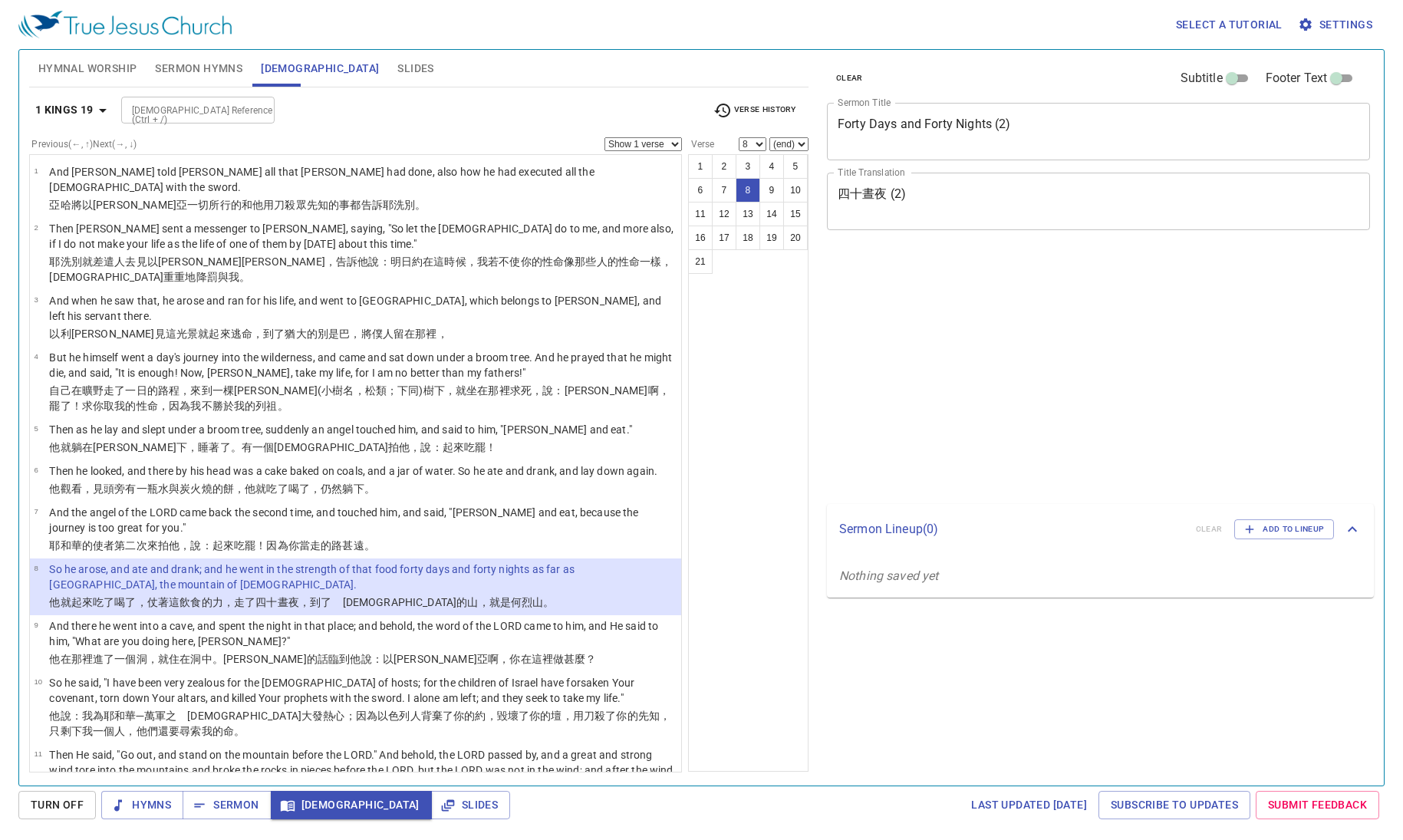
select select "8"
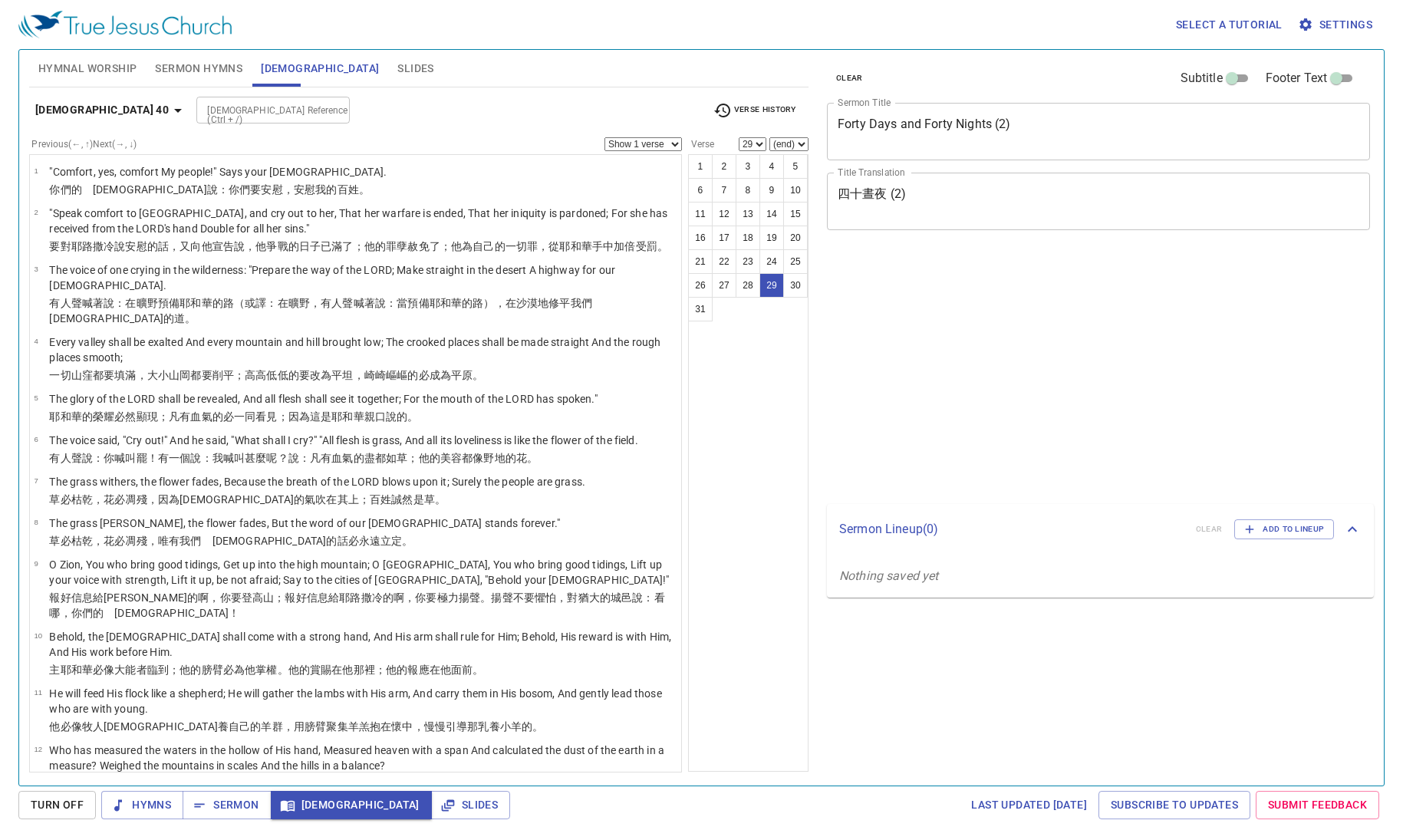
select select "29"
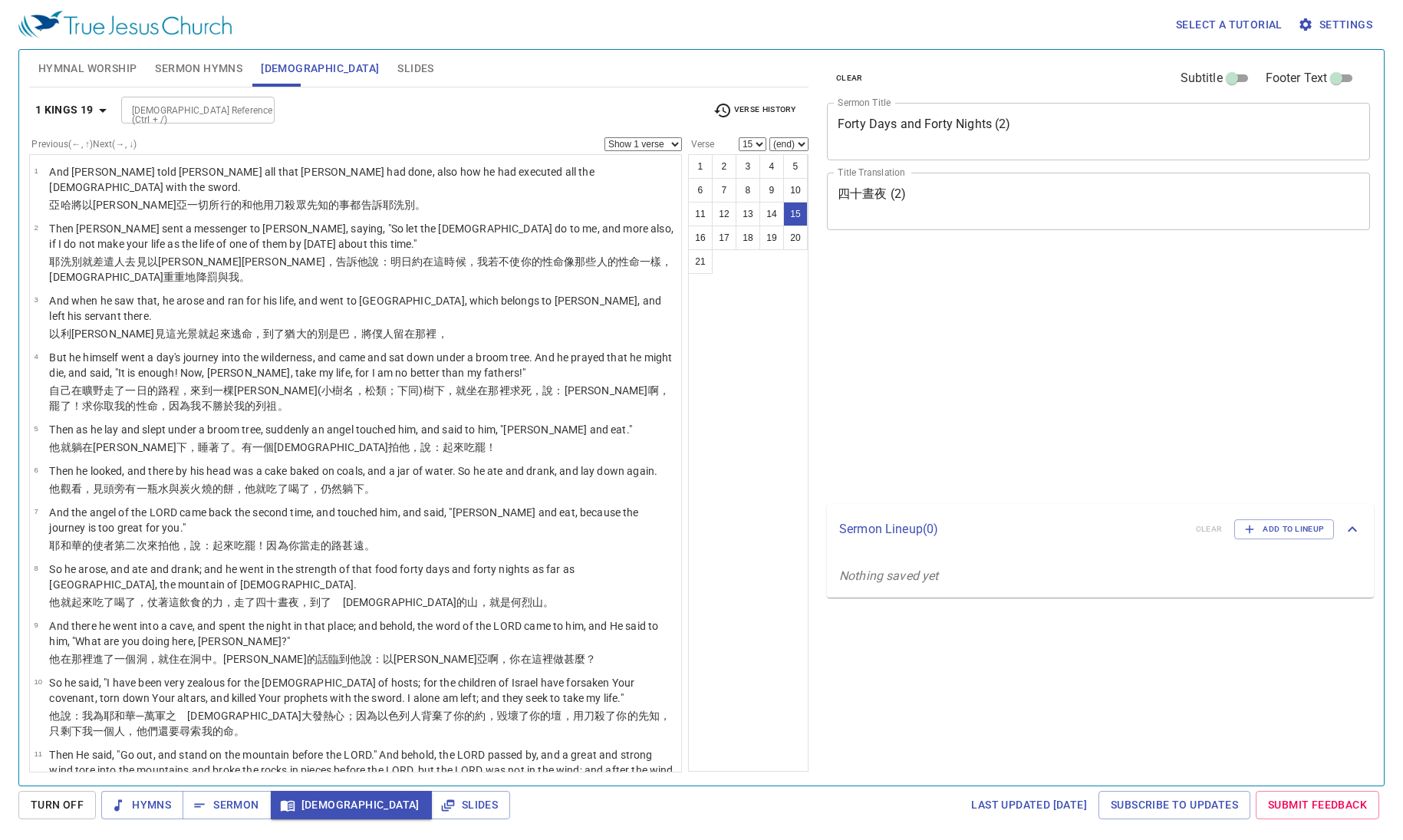
select select "15"
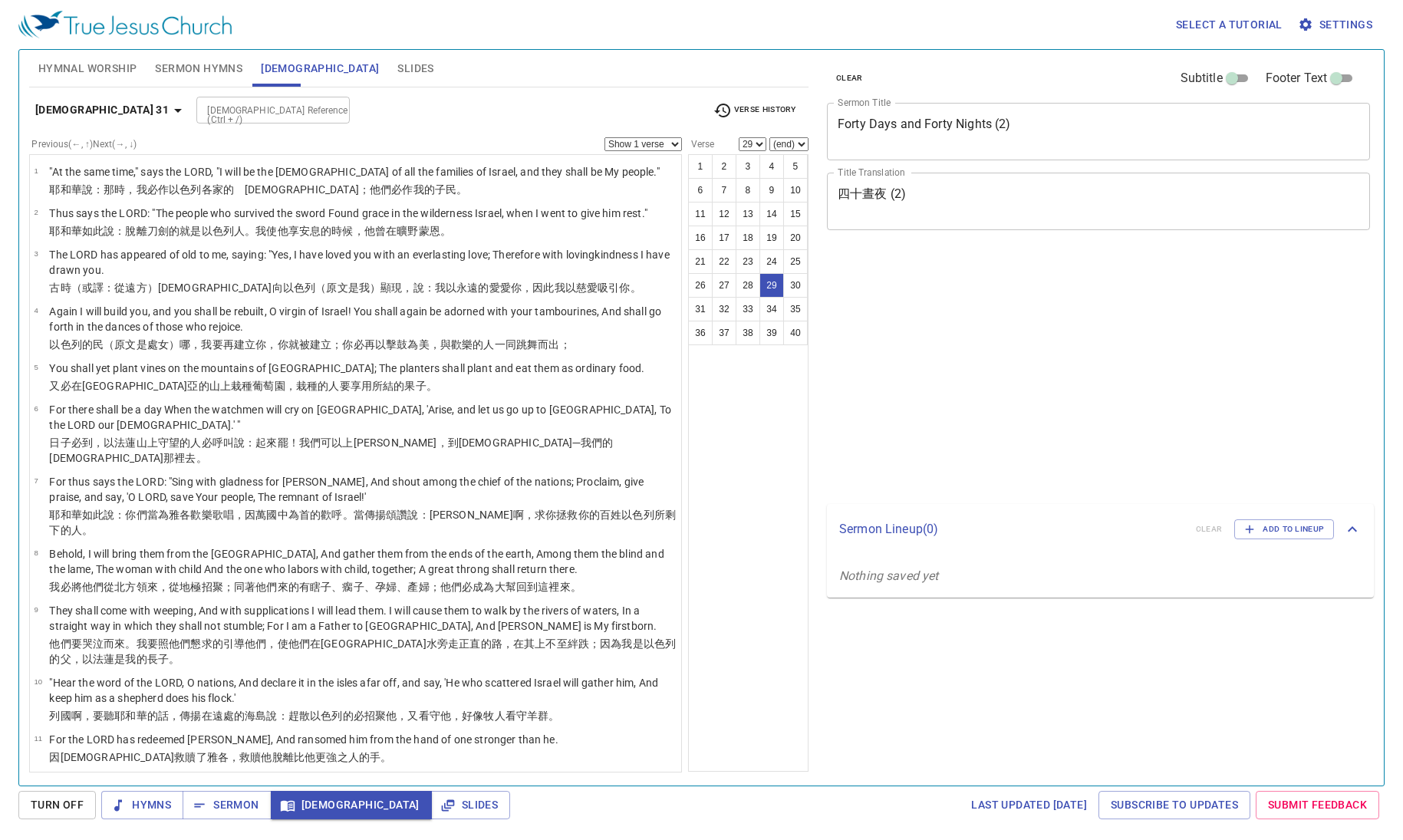
select select "29"
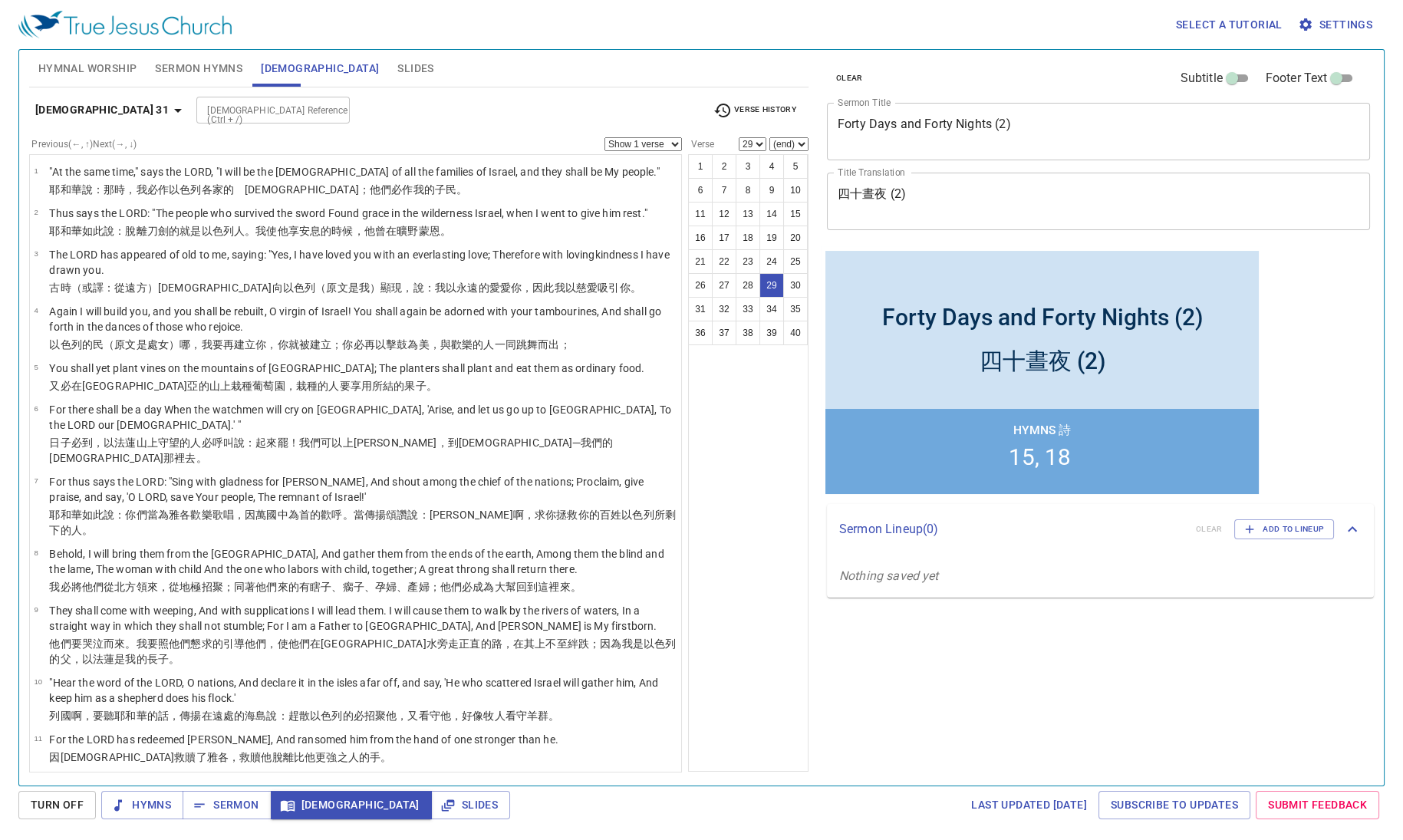
scroll to position [1276, 0]
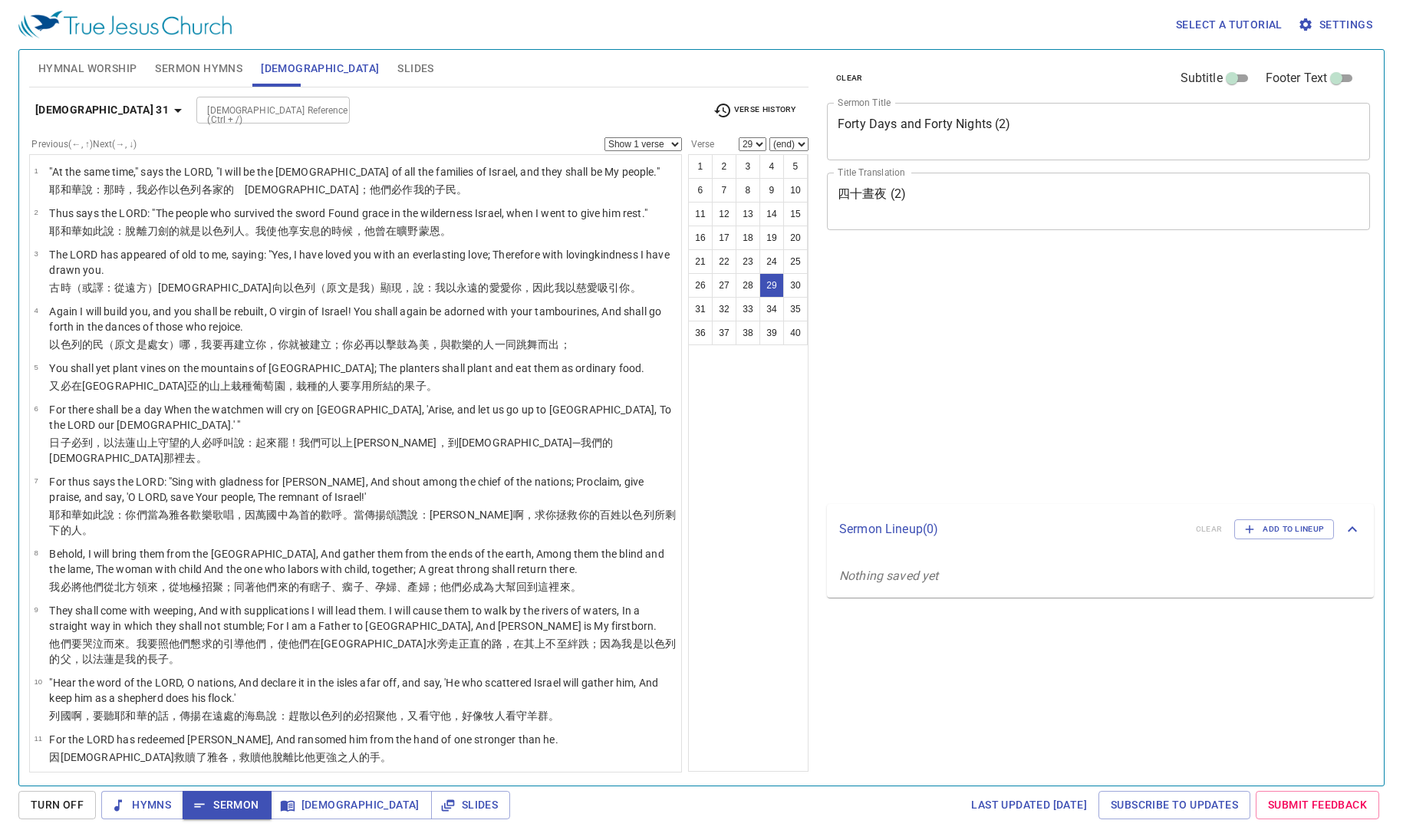
select select "29"
